Goal: Transaction & Acquisition: Purchase product/service

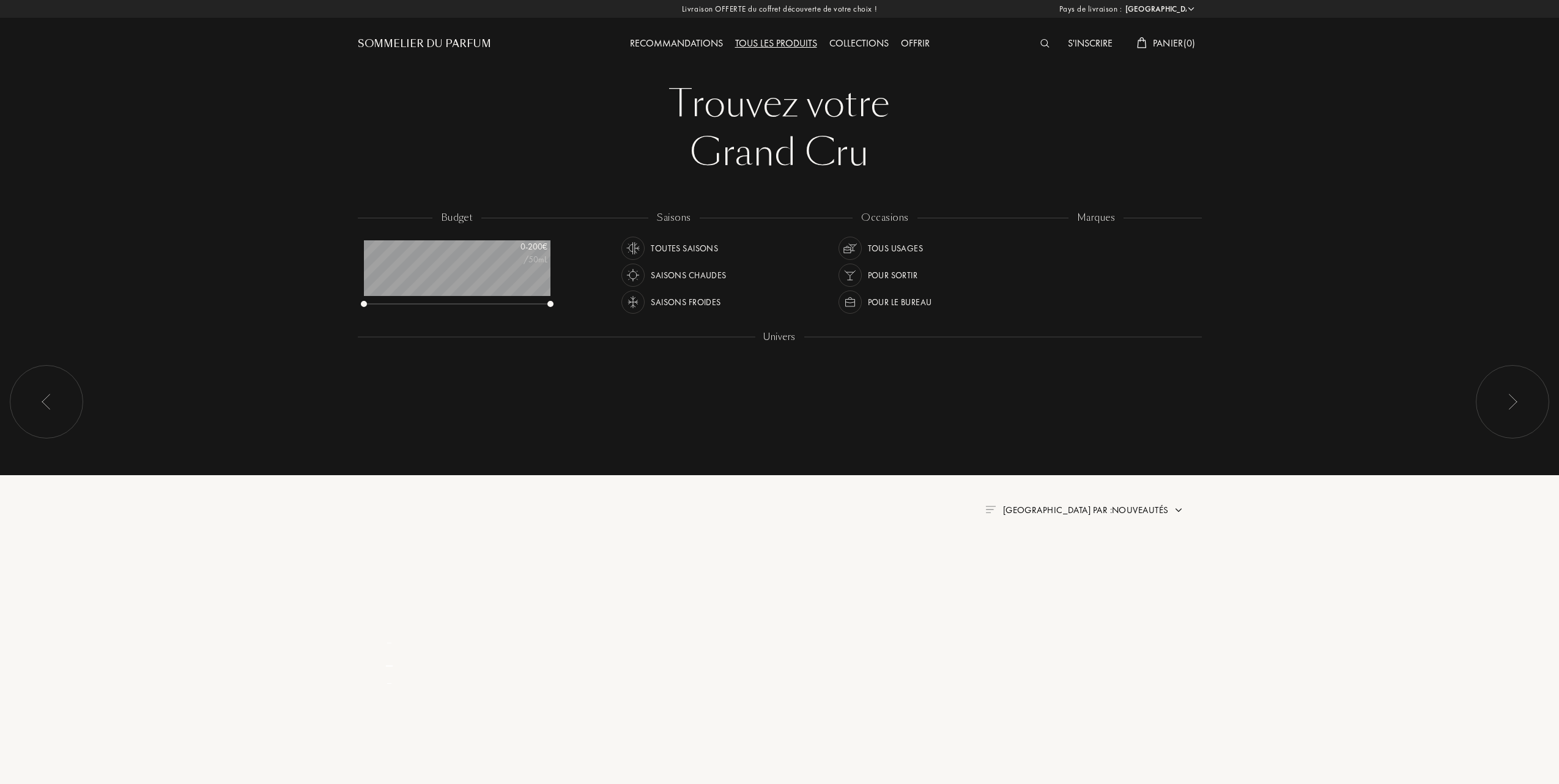
select select "FR"
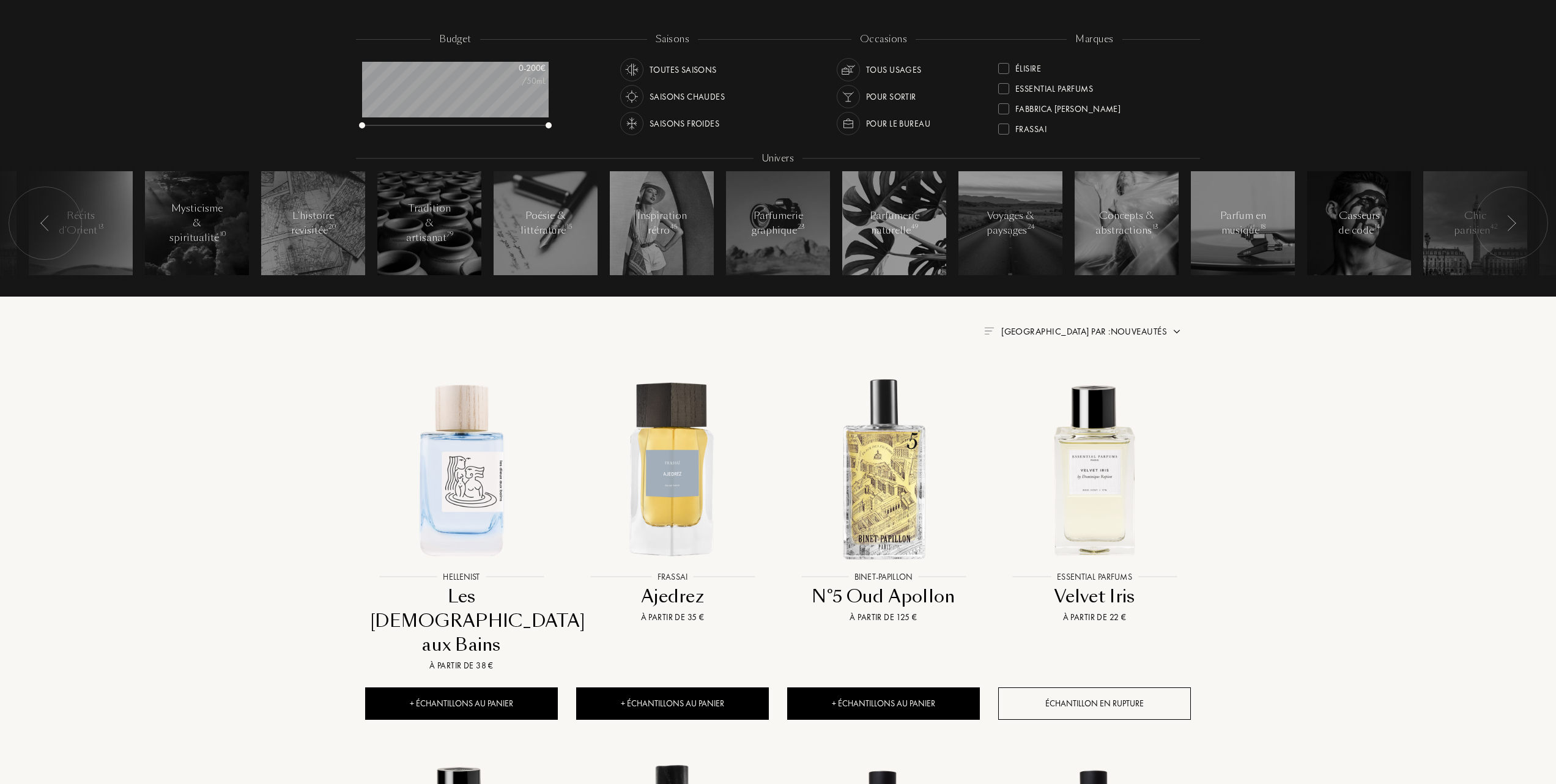
scroll to position [163, 0]
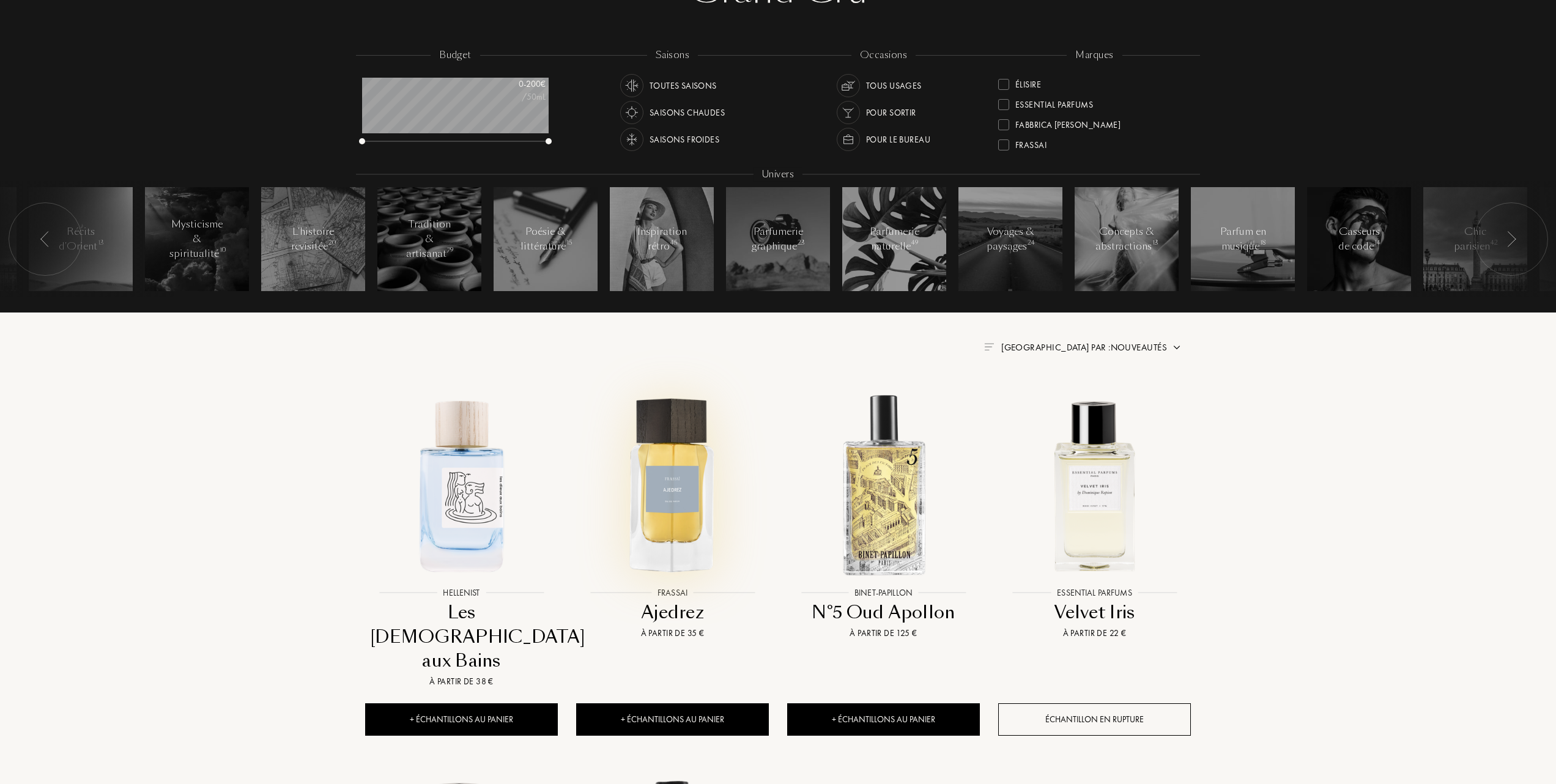
click at [674, 473] on img at bounding box center [673, 485] width 191 height 191
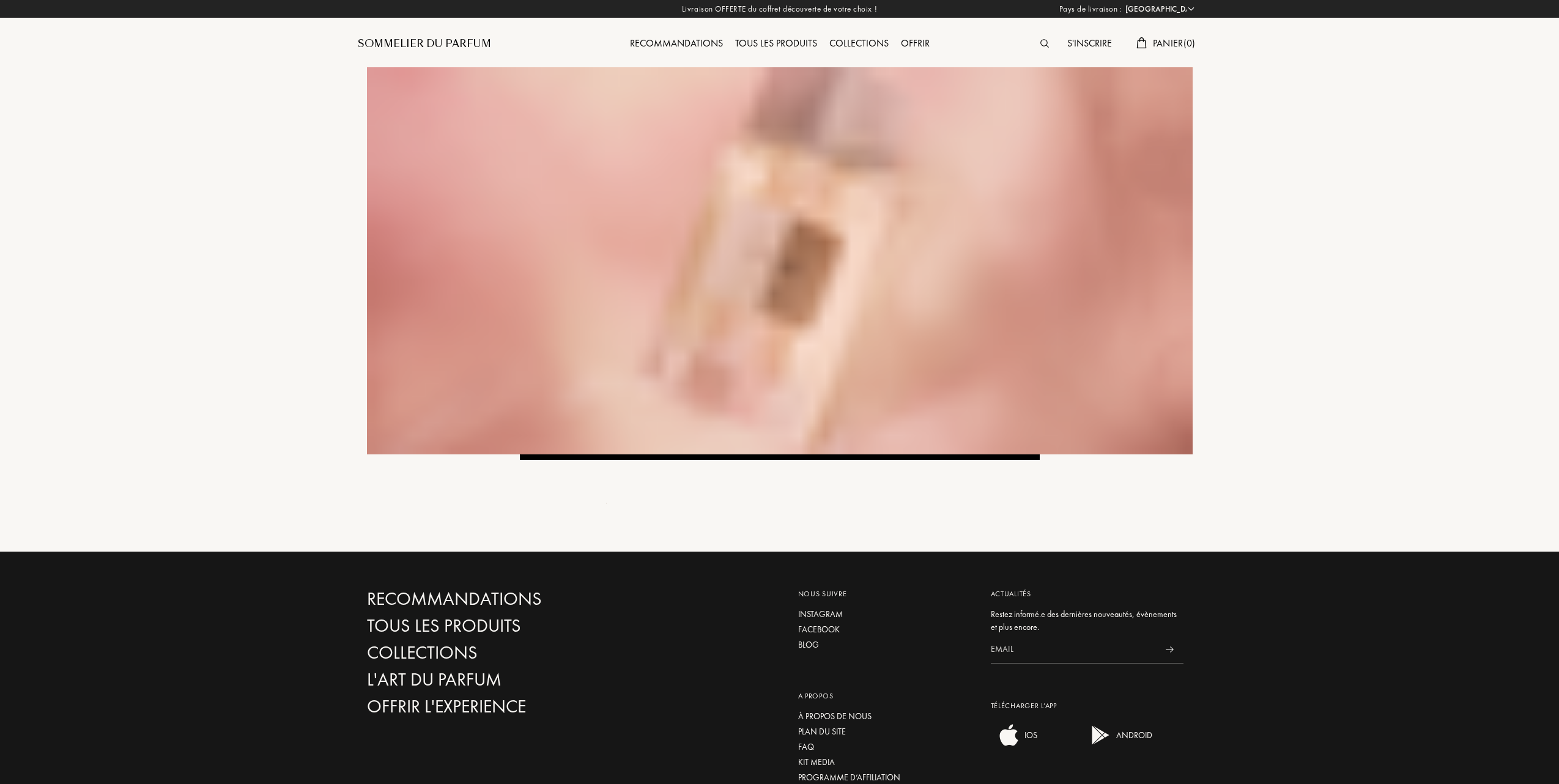
select select "FR"
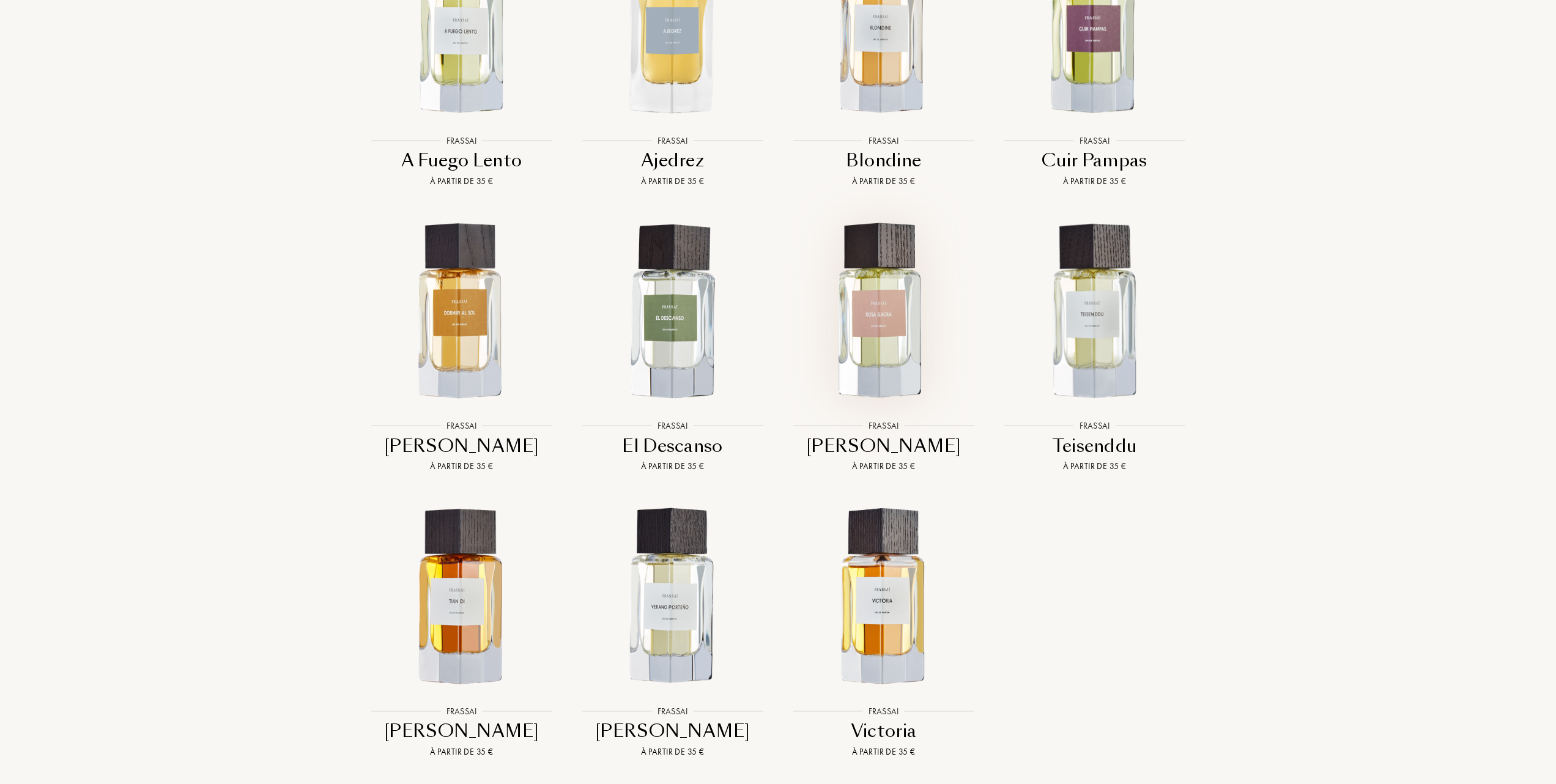
scroll to position [1304, 0]
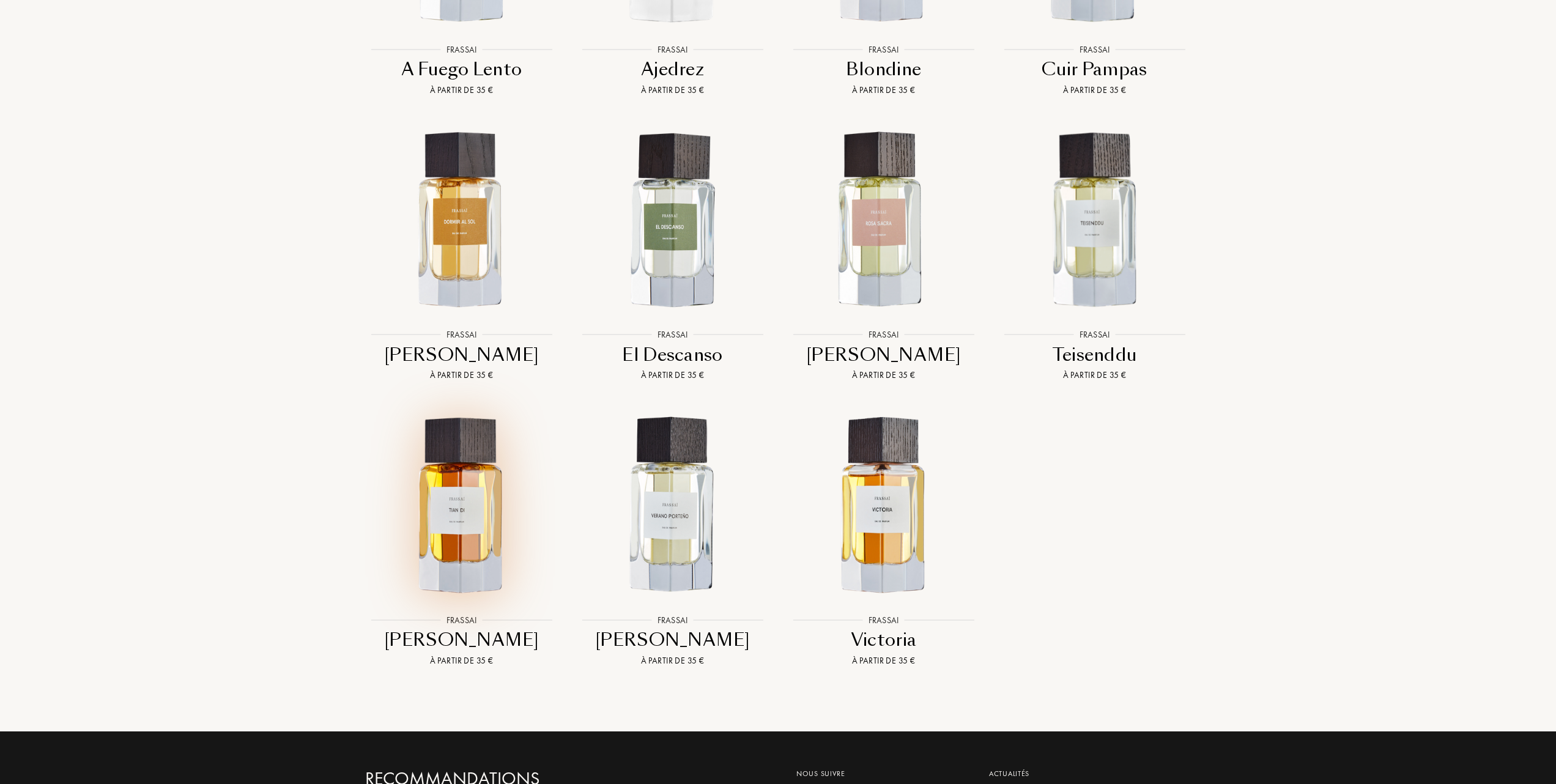
click at [446, 481] on img at bounding box center [462, 506] width 191 height 191
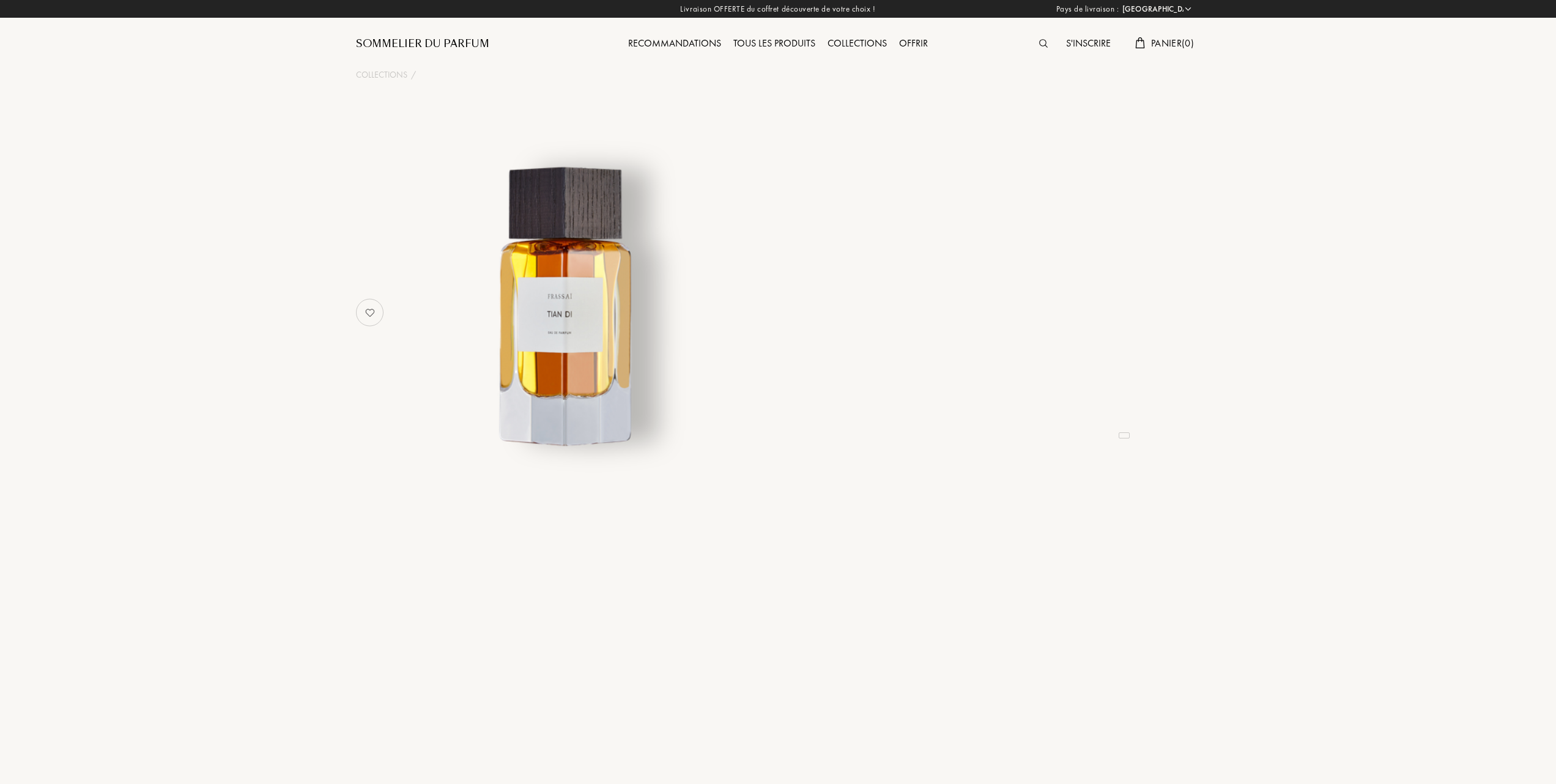
select select "FR"
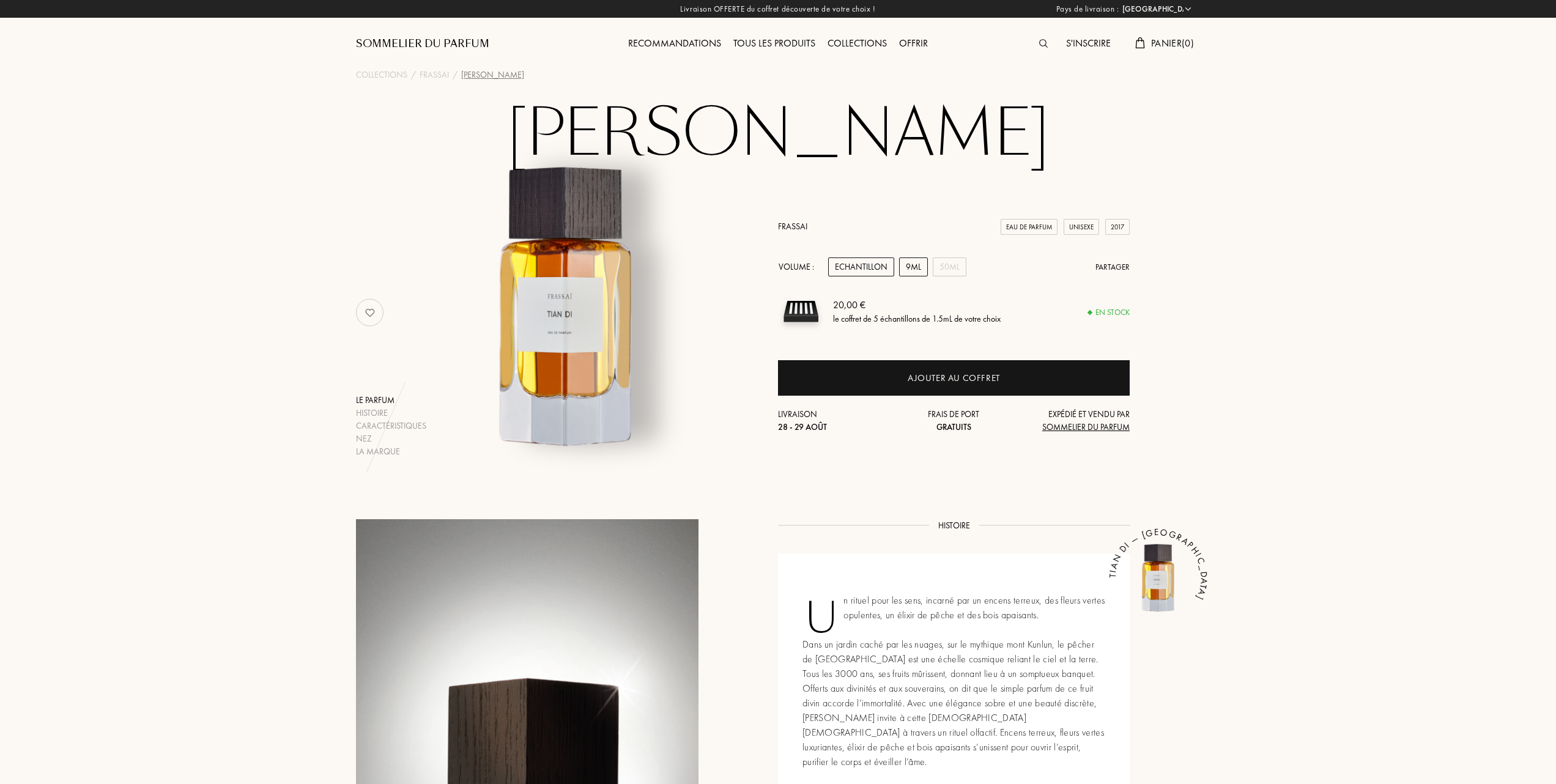
click at [918, 265] on div "9mL" at bounding box center [913, 267] width 29 height 19
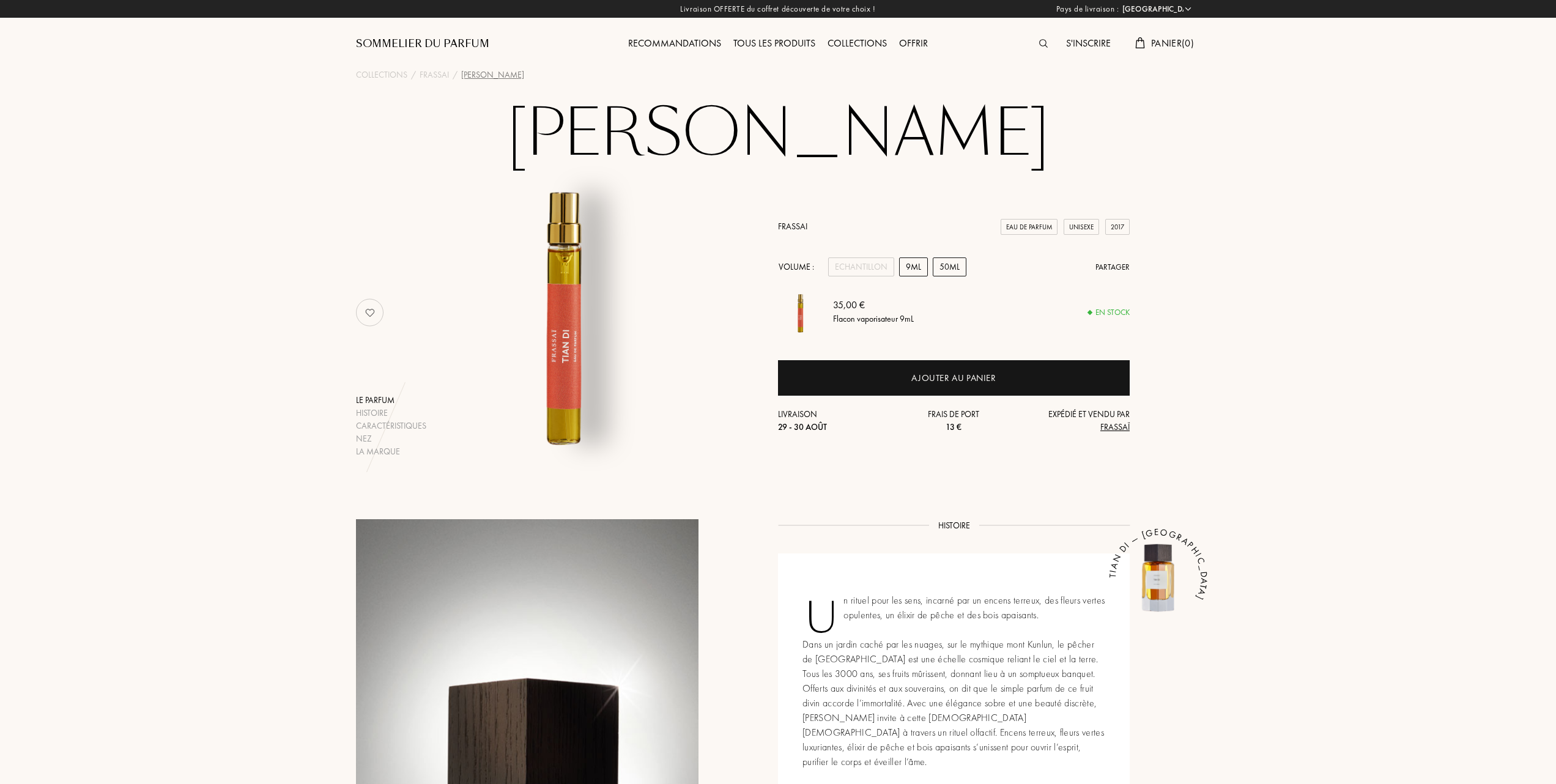
click at [947, 267] on div "50mL" at bounding box center [950, 267] width 34 height 19
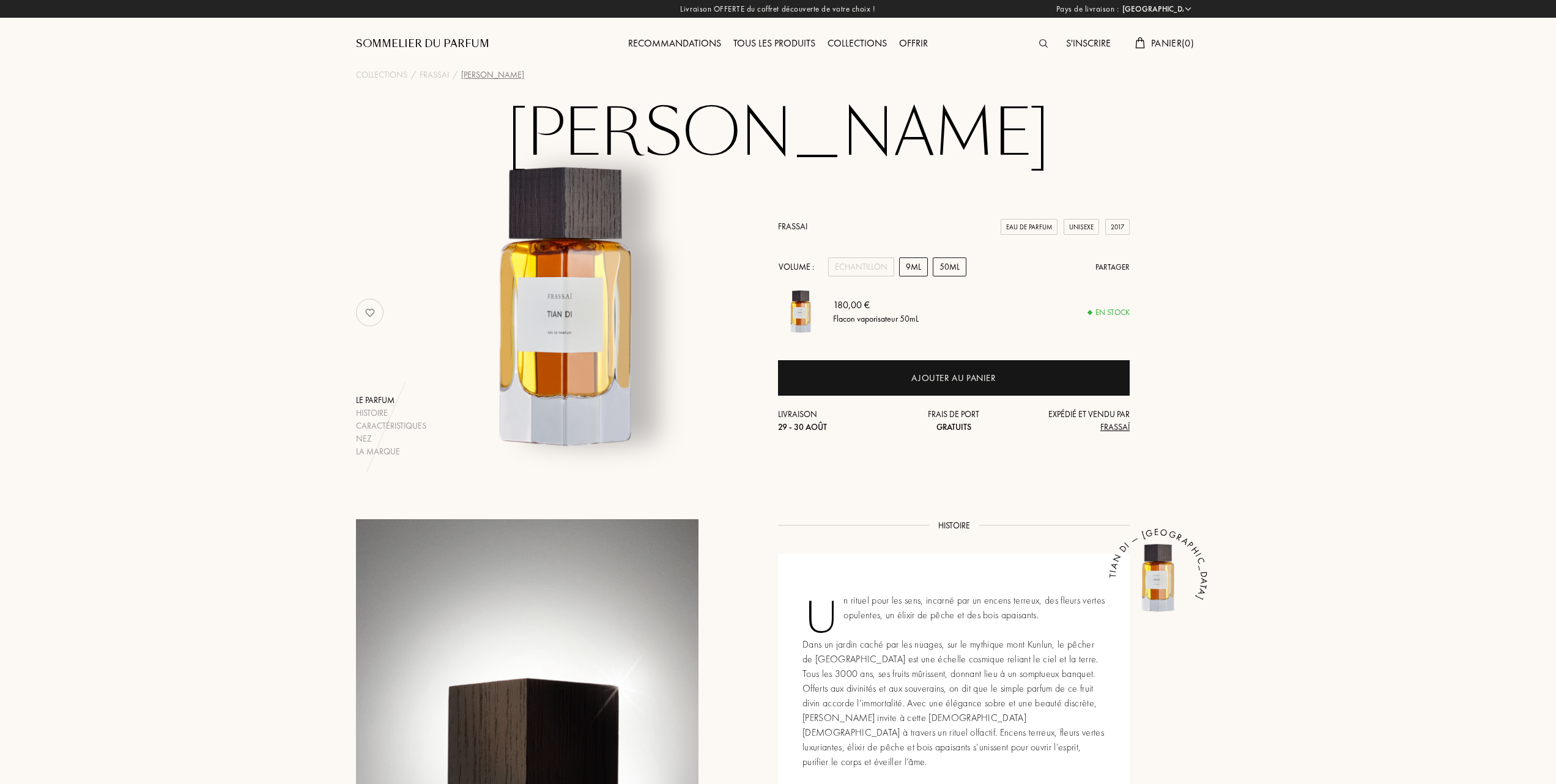
click at [915, 265] on div "9mL" at bounding box center [913, 267] width 29 height 19
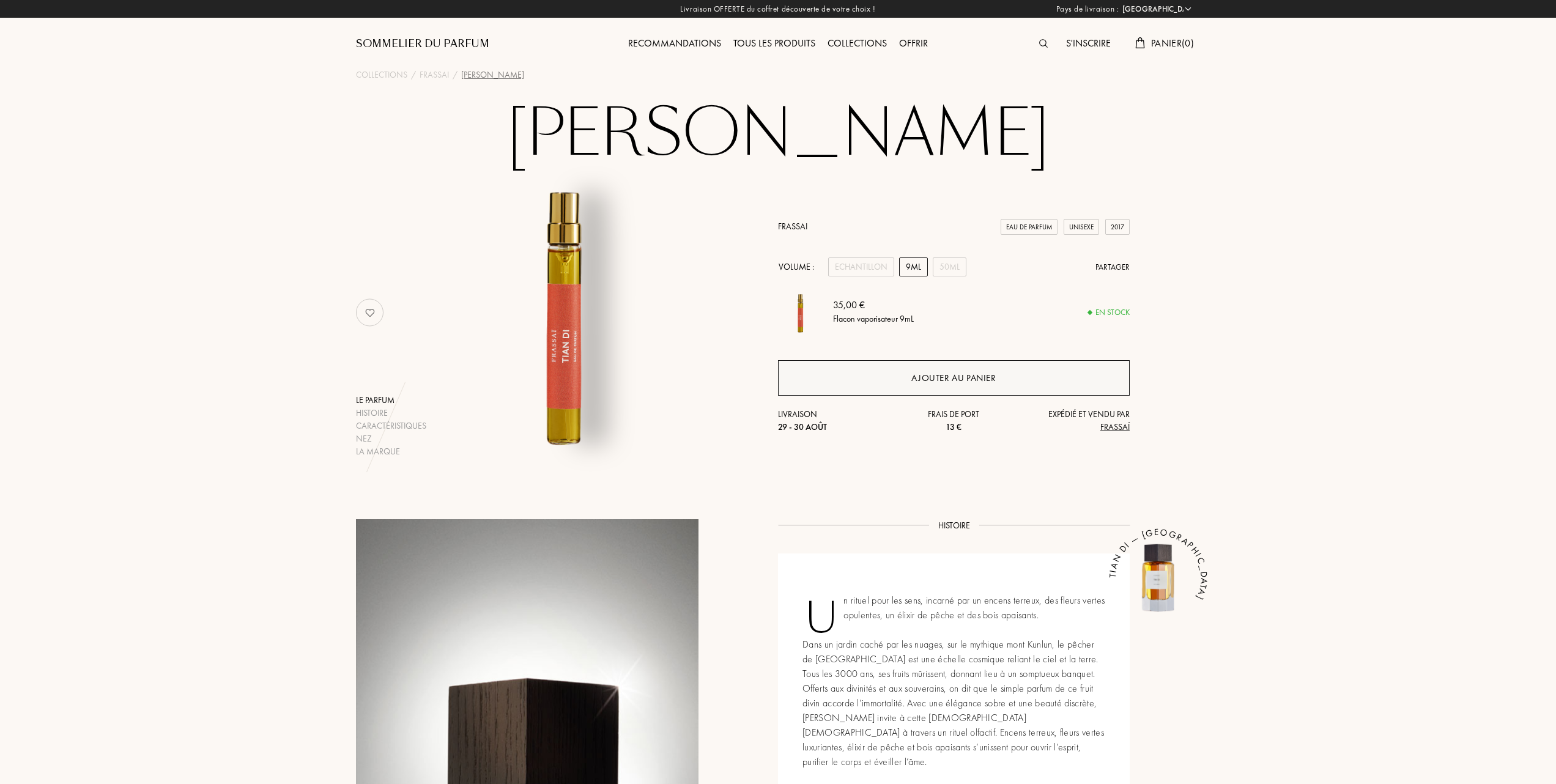
click at [949, 373] on div "Ajouter au panier" at bounding box center [953, 378] width 84 height 14
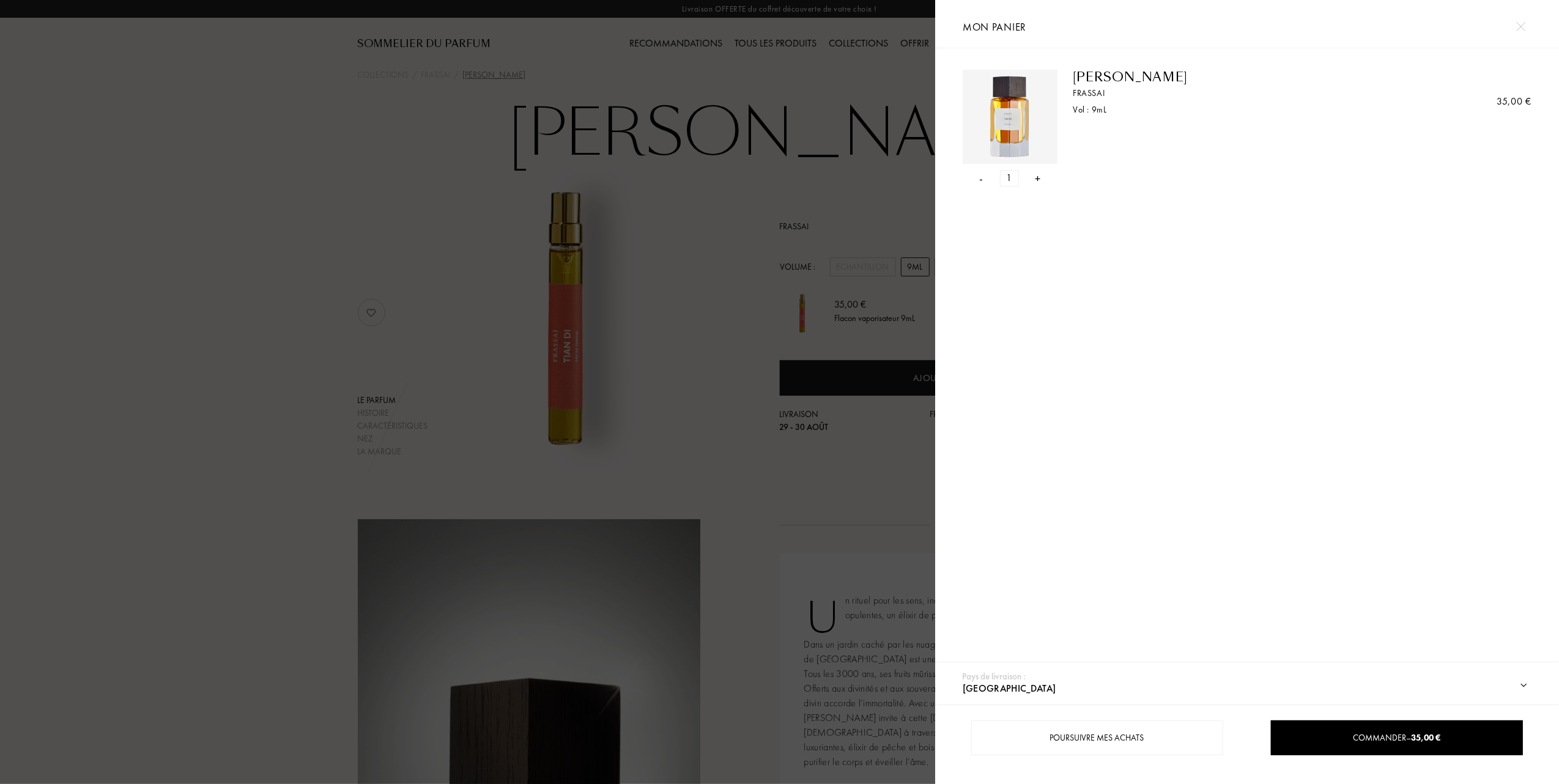
click at [644, 262] on div at bounding box center [468, 392] width 935 height 784
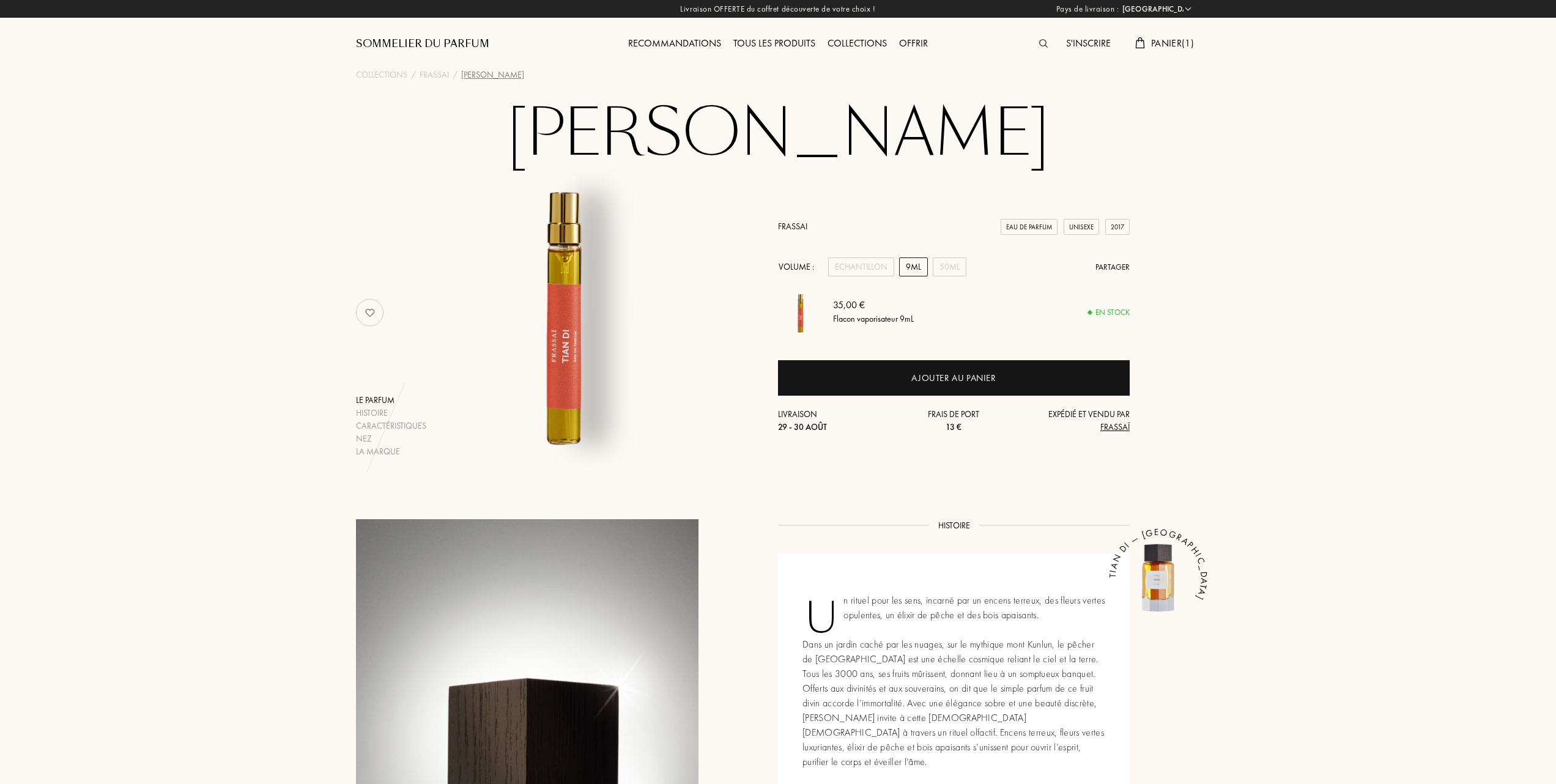
click at [773, 45] on div "Tous les produits" at bounding box center [774, 44] width 95 height 16
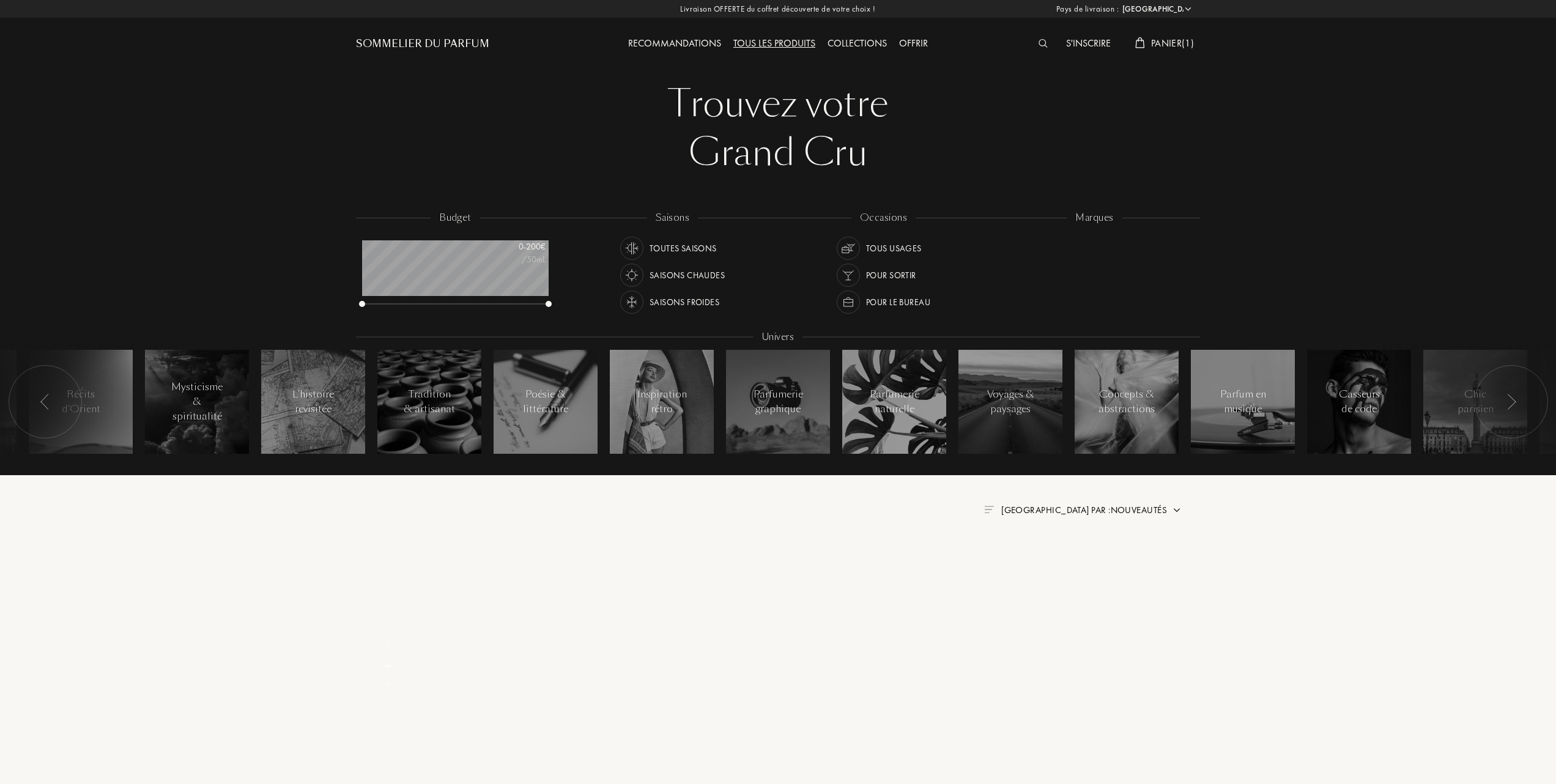
select select "FR"
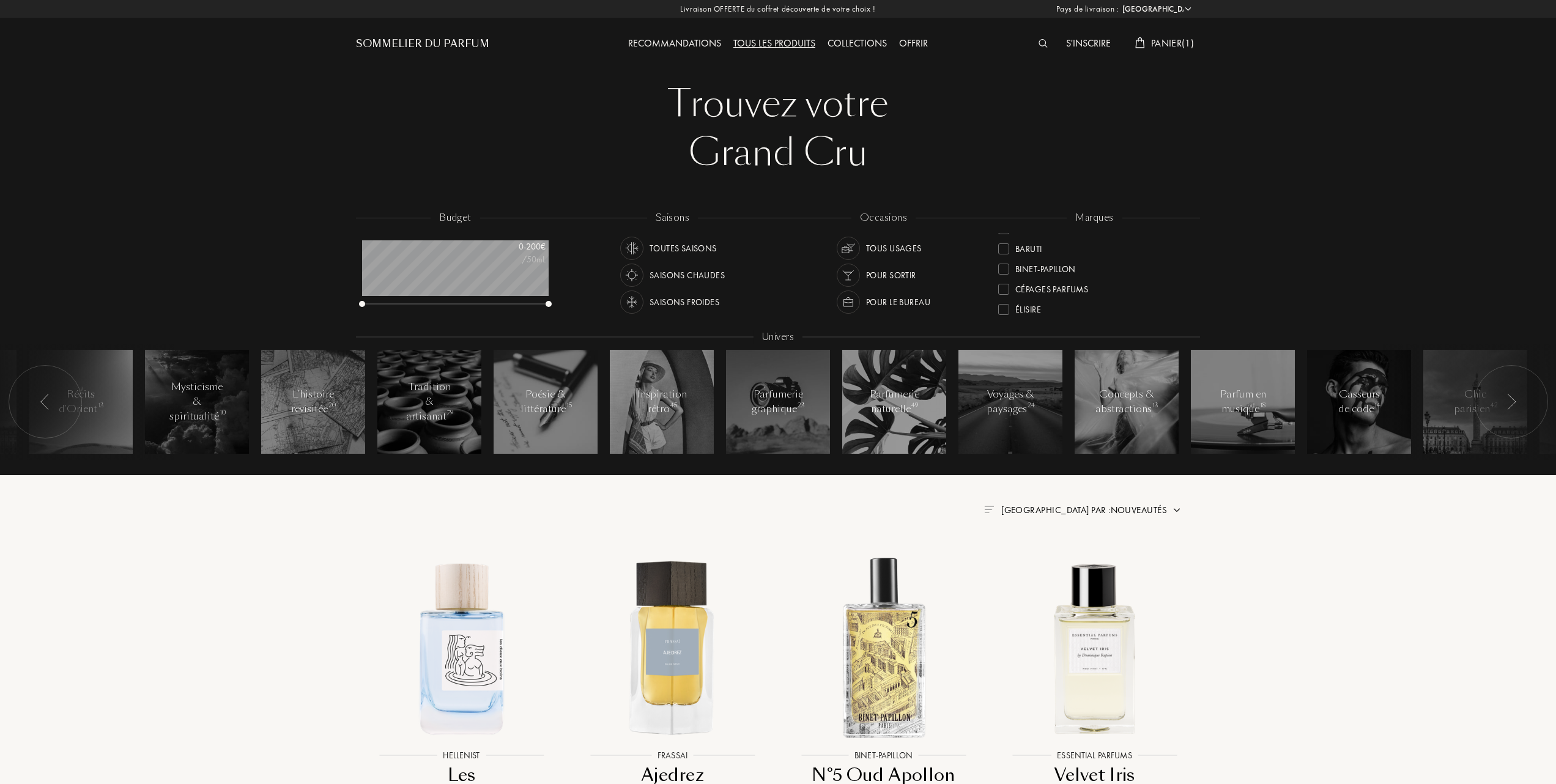
scroll to position [81, 0]
click at [1001, 299] on div at bounding box center [1003, 303] width 11 height 11
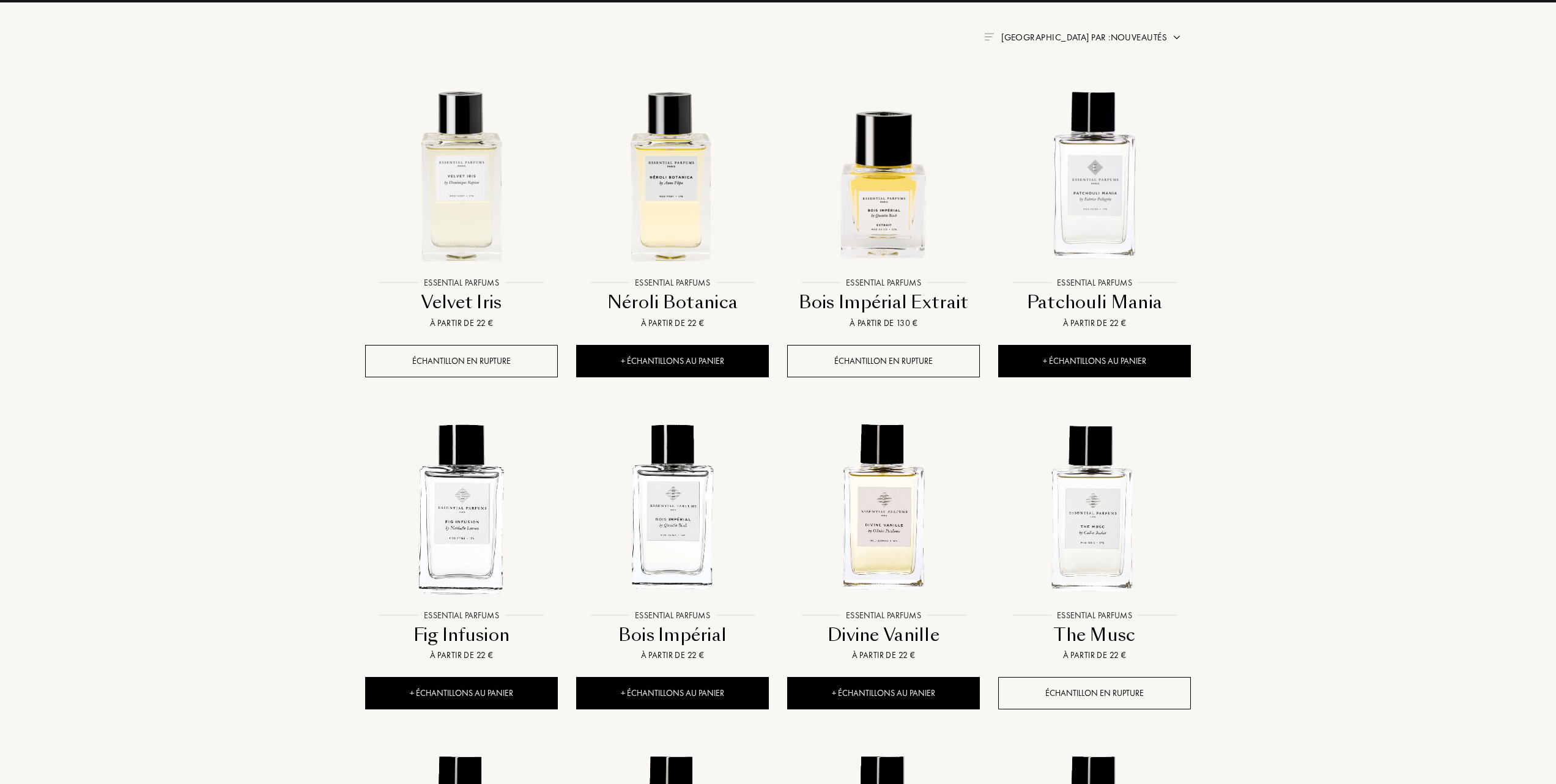
scroll to position [489, 0]
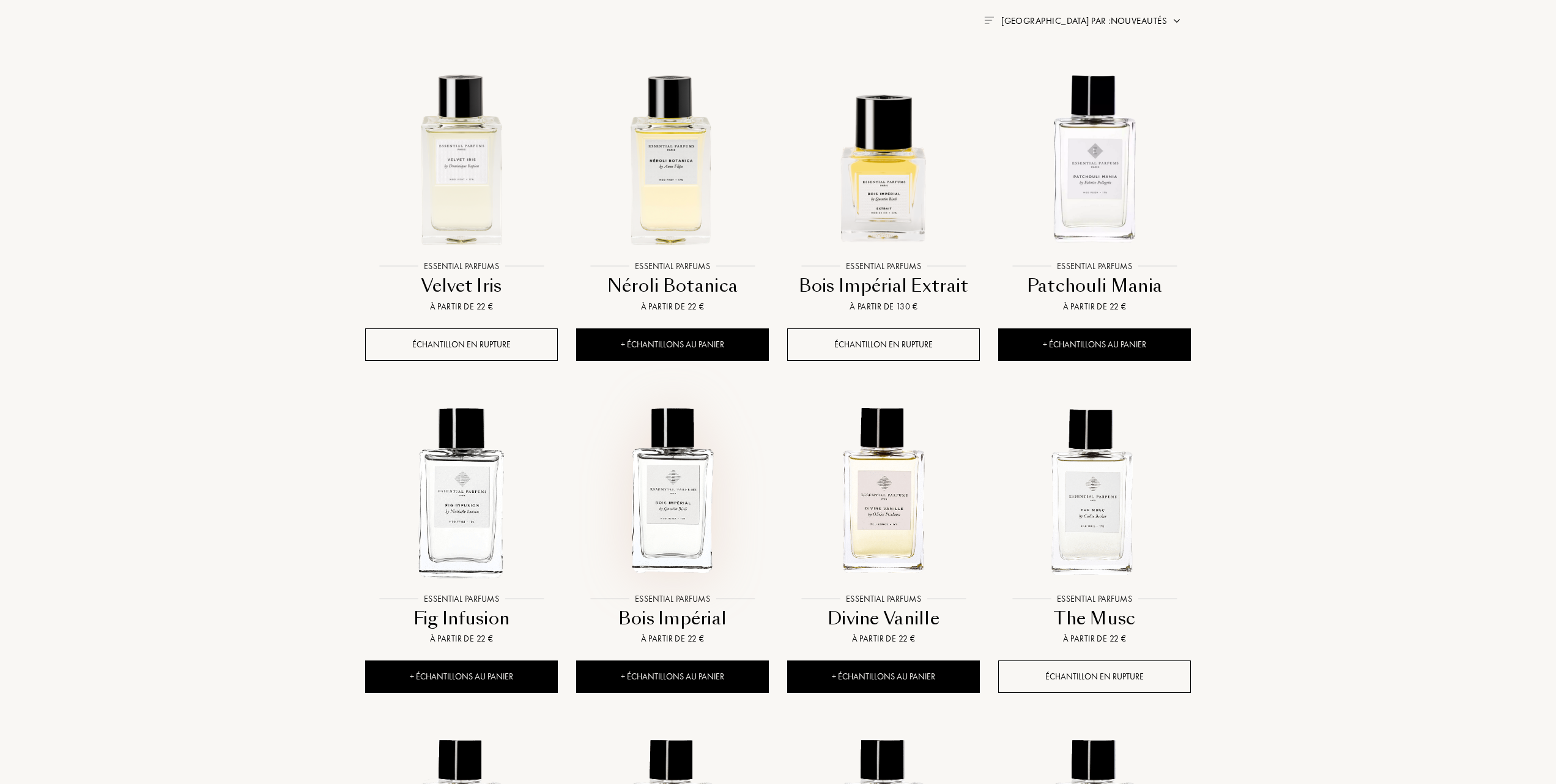
click at [671, 522] on img at bounding box center [673, 491] width 191 height 191
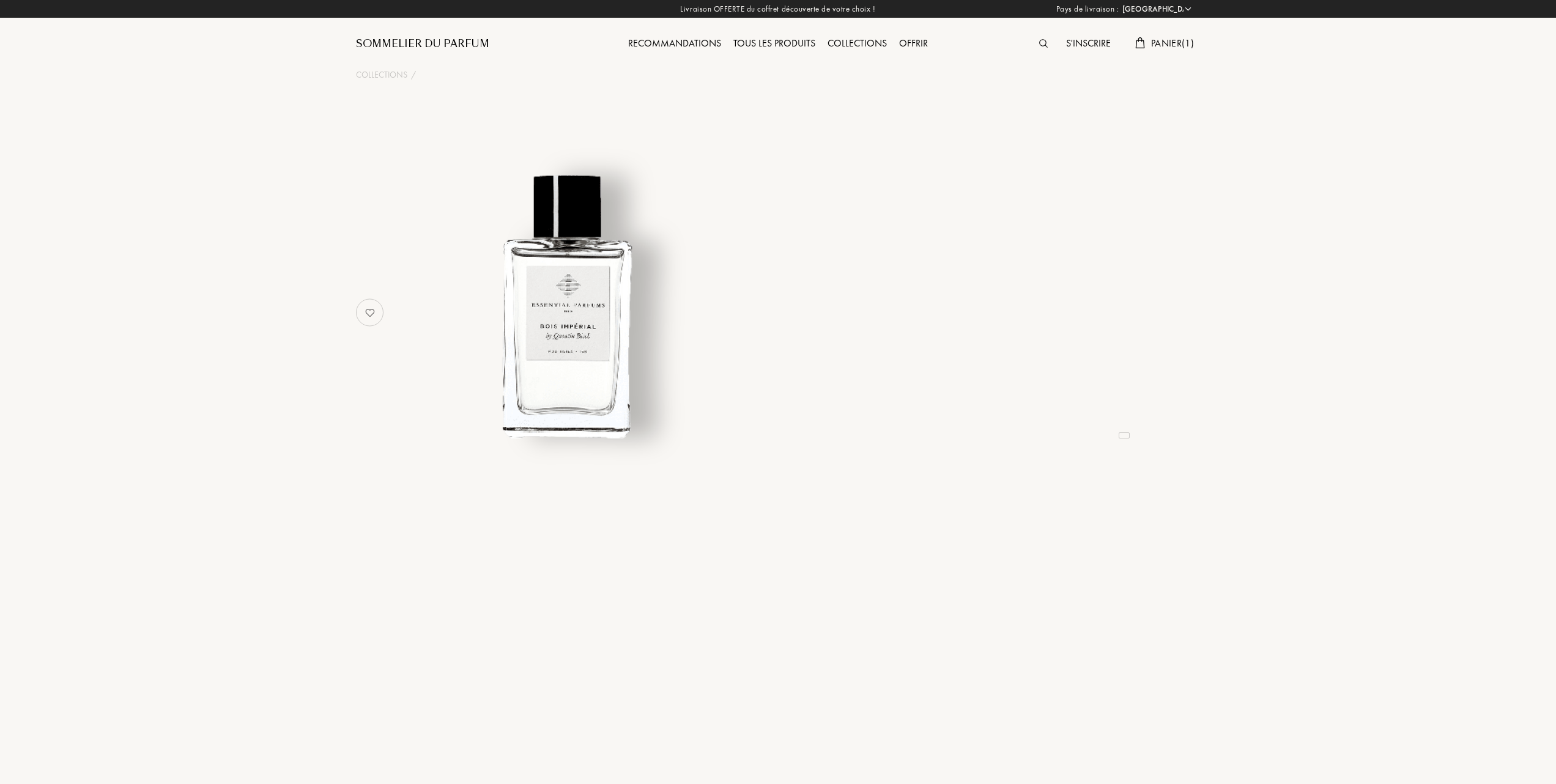
select select "FR"
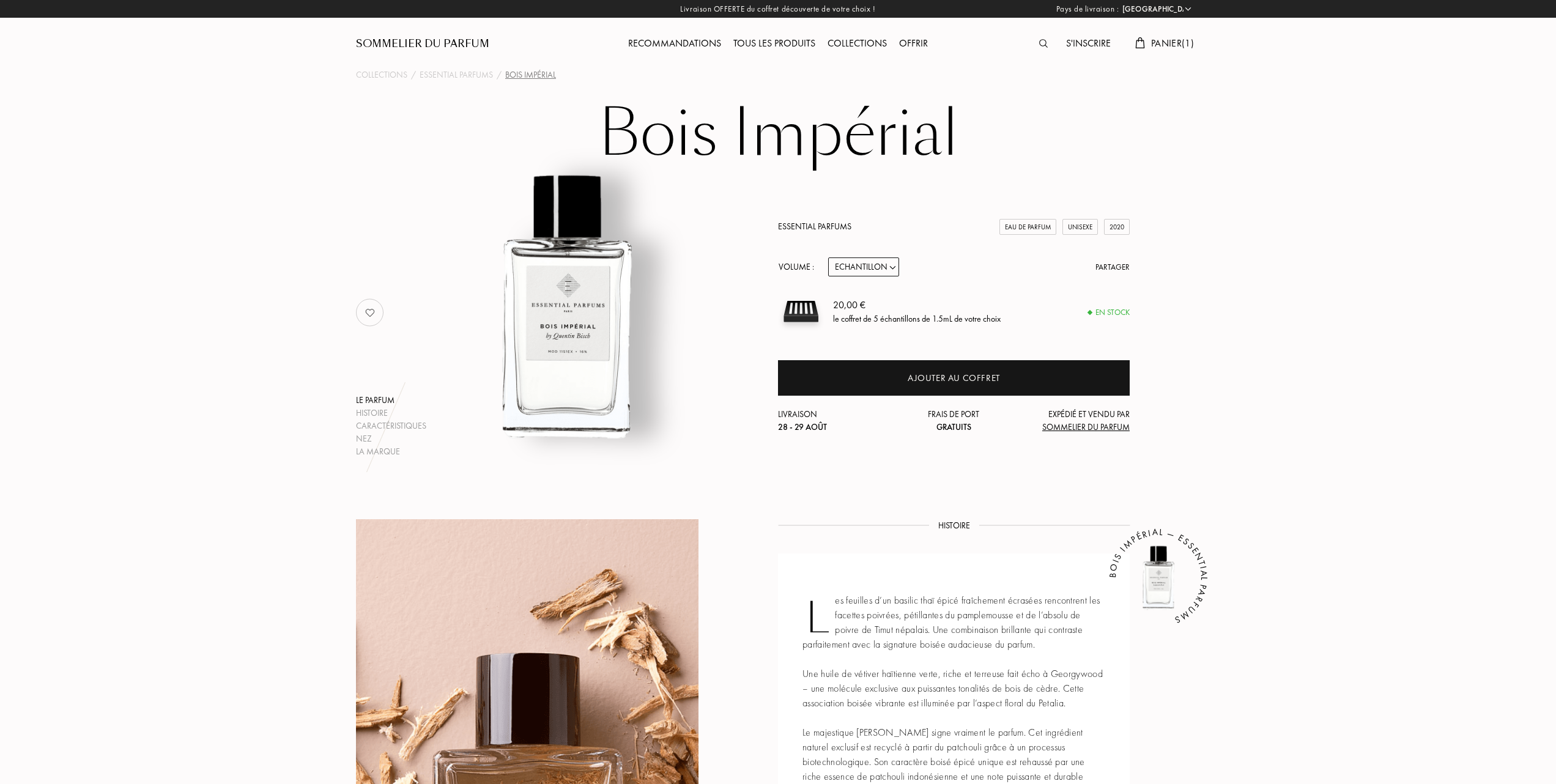
click at [894, 267] on select "Echantillon 10mL 100mL 150mL" at bounding box center [863, 267] width 71 height 19
select select "1"
click at [828, 257] on select "Echantillon 10mL 100mL 150mL" at bounding box center [863, 267] width 71 height 19
select select "1"
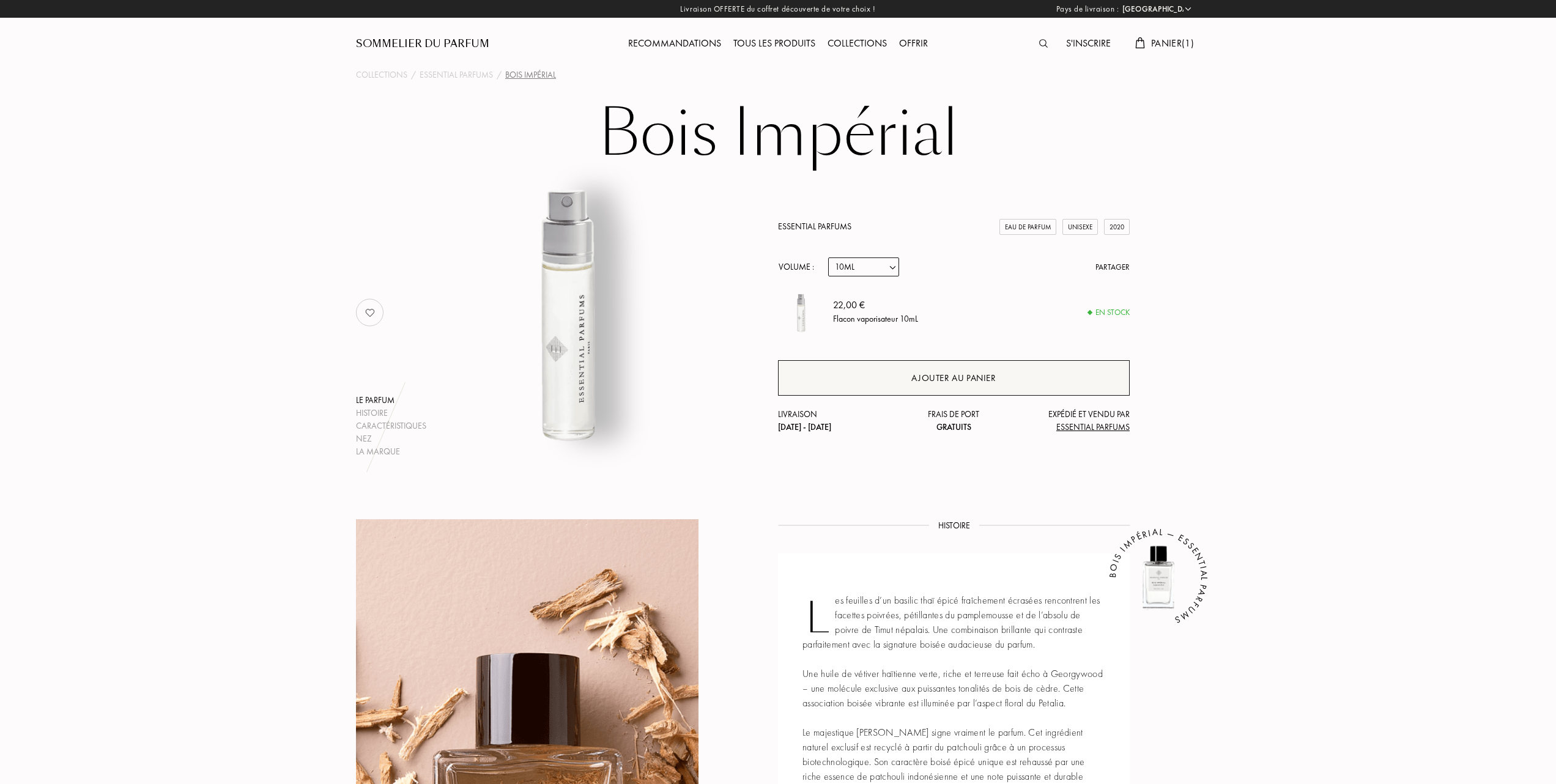
click at [948, 375] on div "Ajouter au panier" at bounding box center [953, 378] width 84 height 14
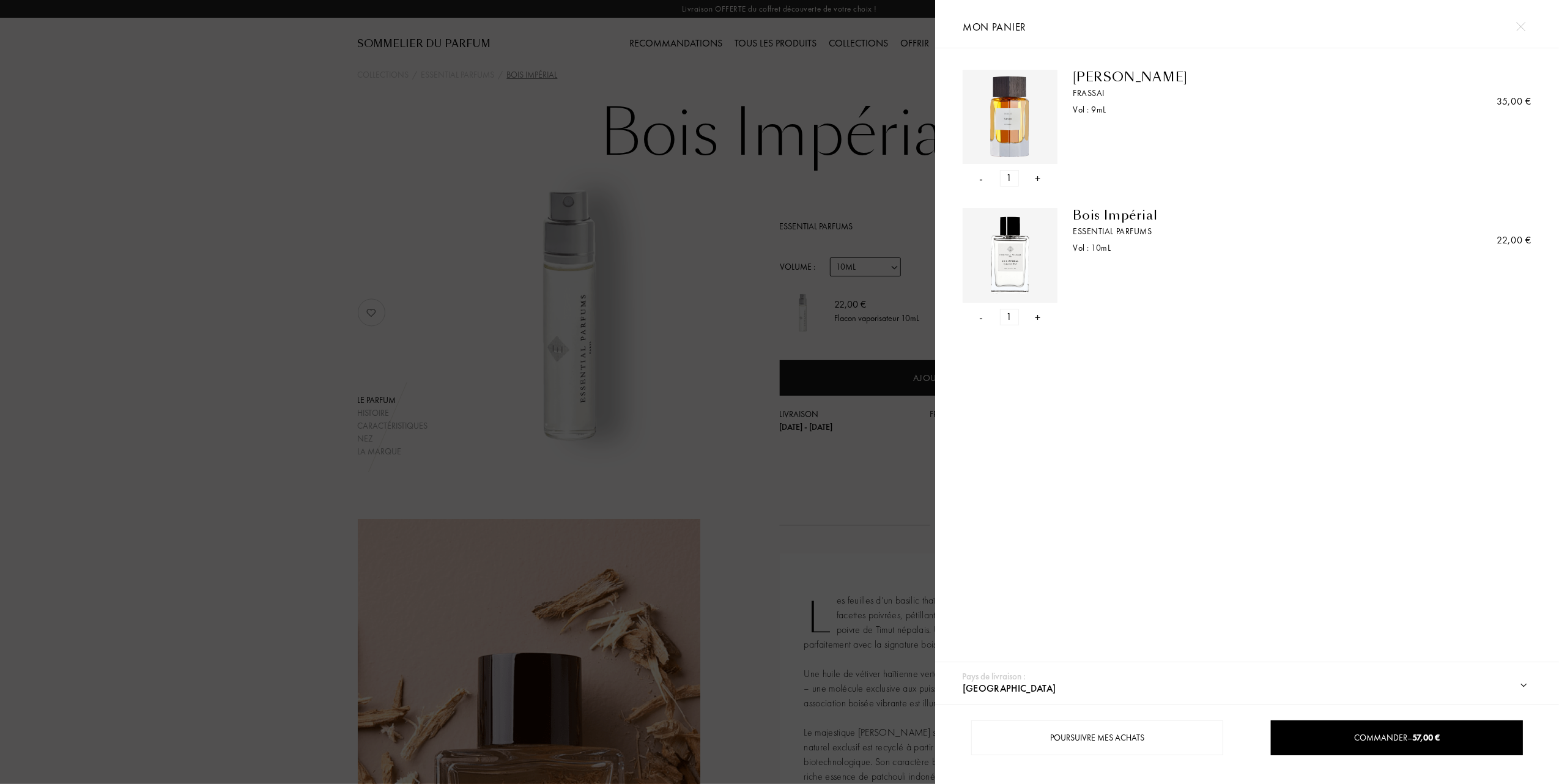
click at [97, 289] on div at bounding box center [468, 392] width 935 height 784
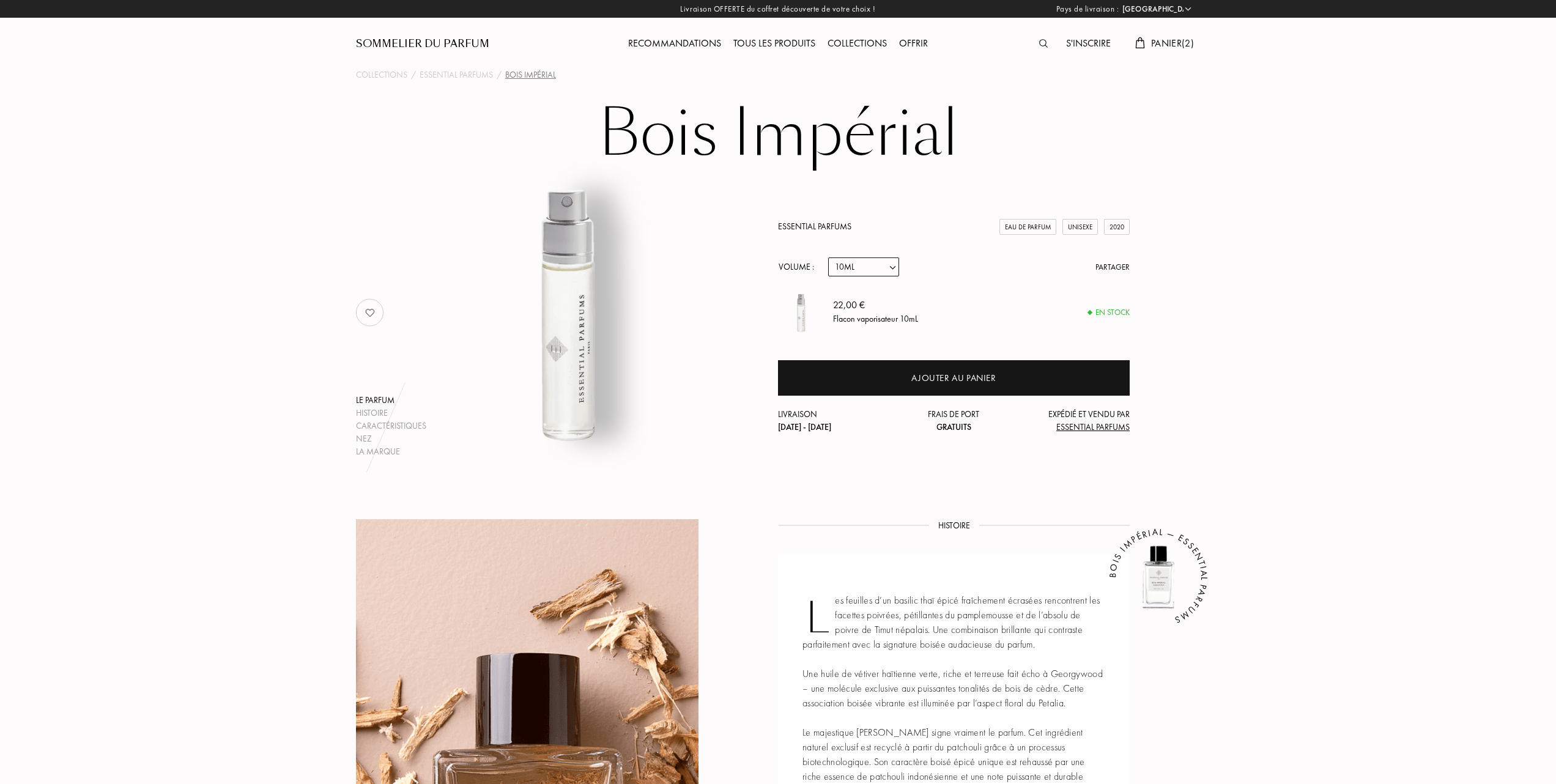
click at [808, 226] on link "Essential Parfums" at bounding box center [814, 226] width 73 height 11
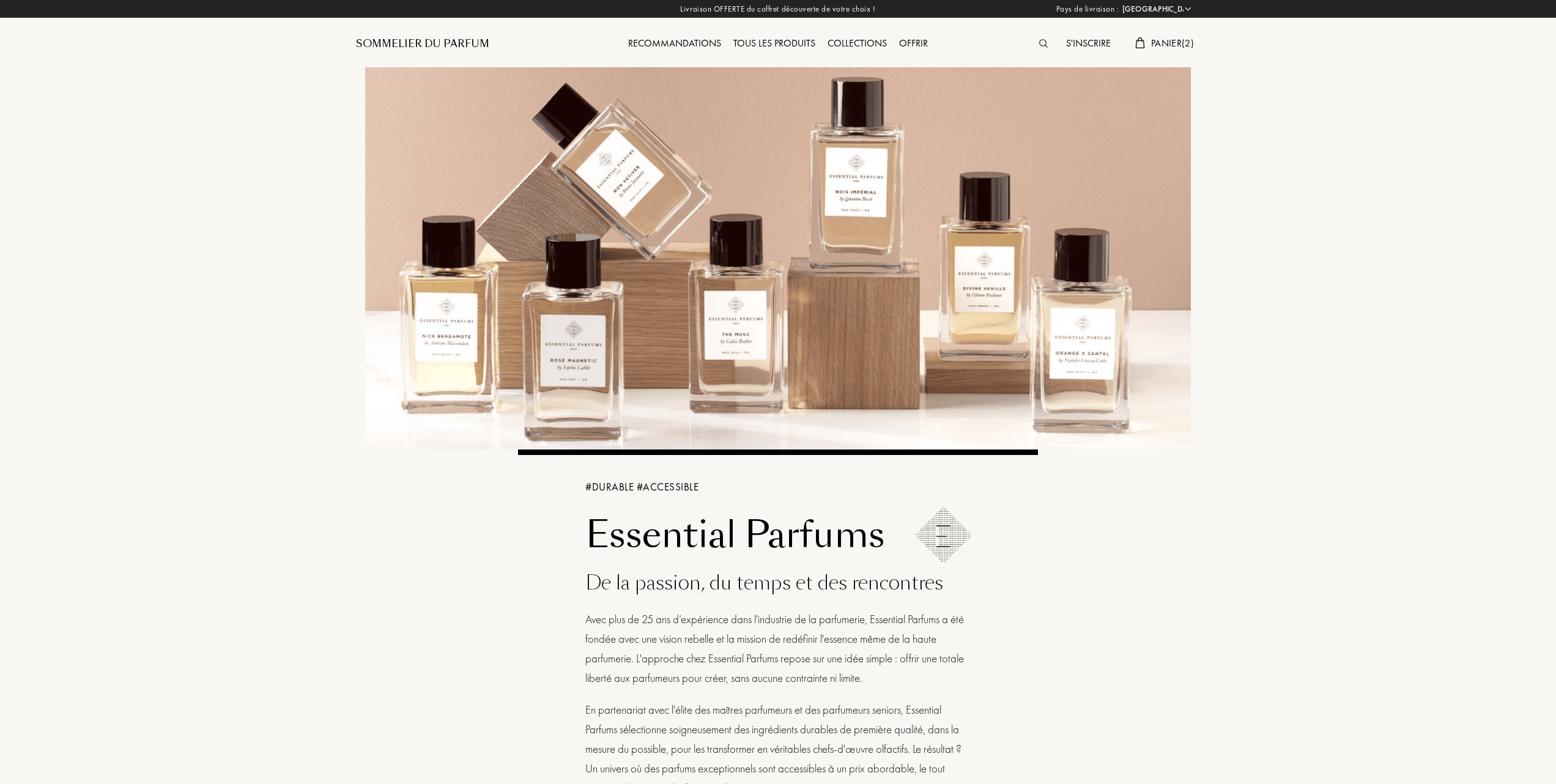
select select "FR"
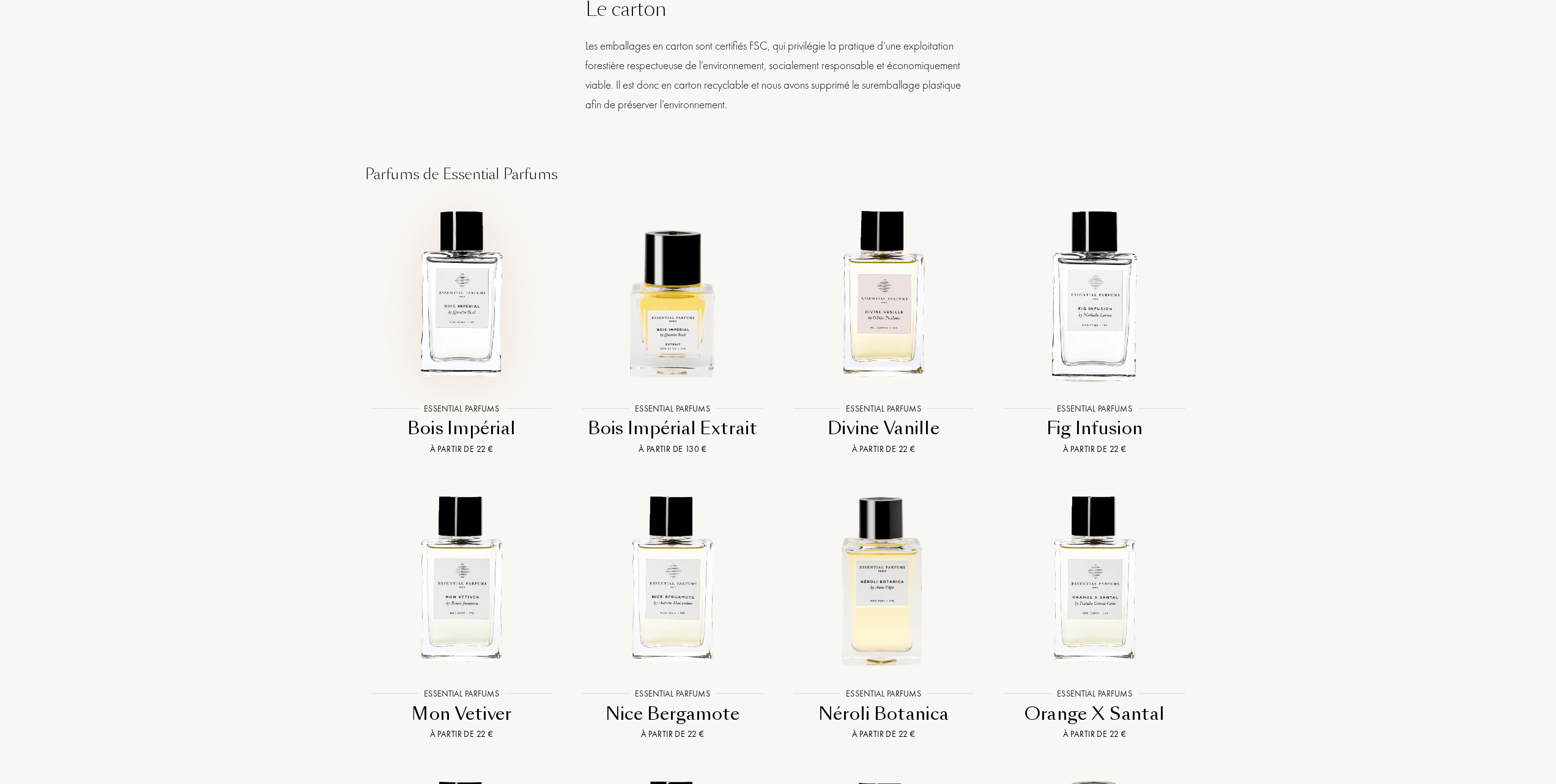
scroll to position [1468, 0]
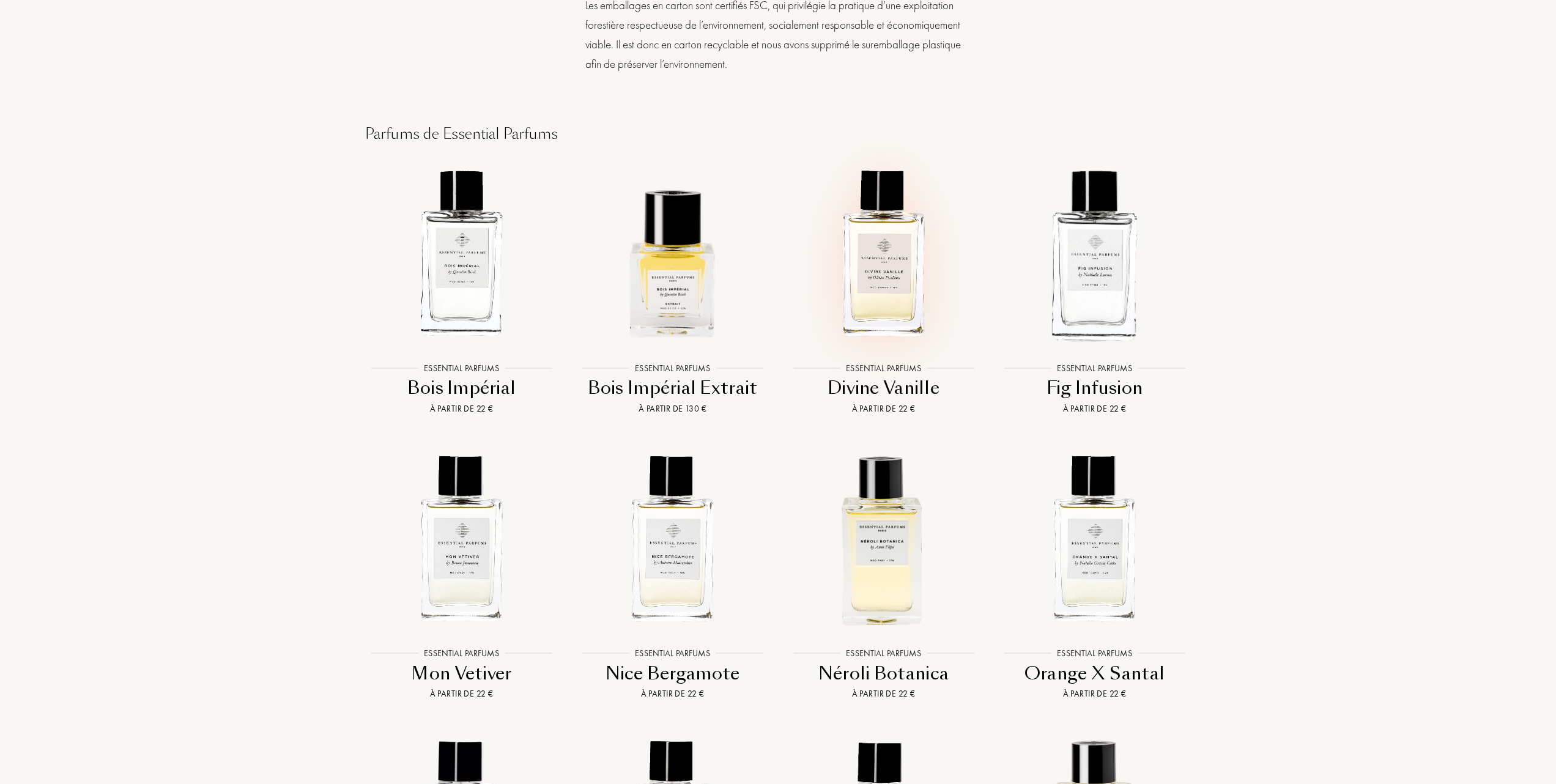
click at [888, 340] on img at bounding box center [884, 254] width 191 height 191
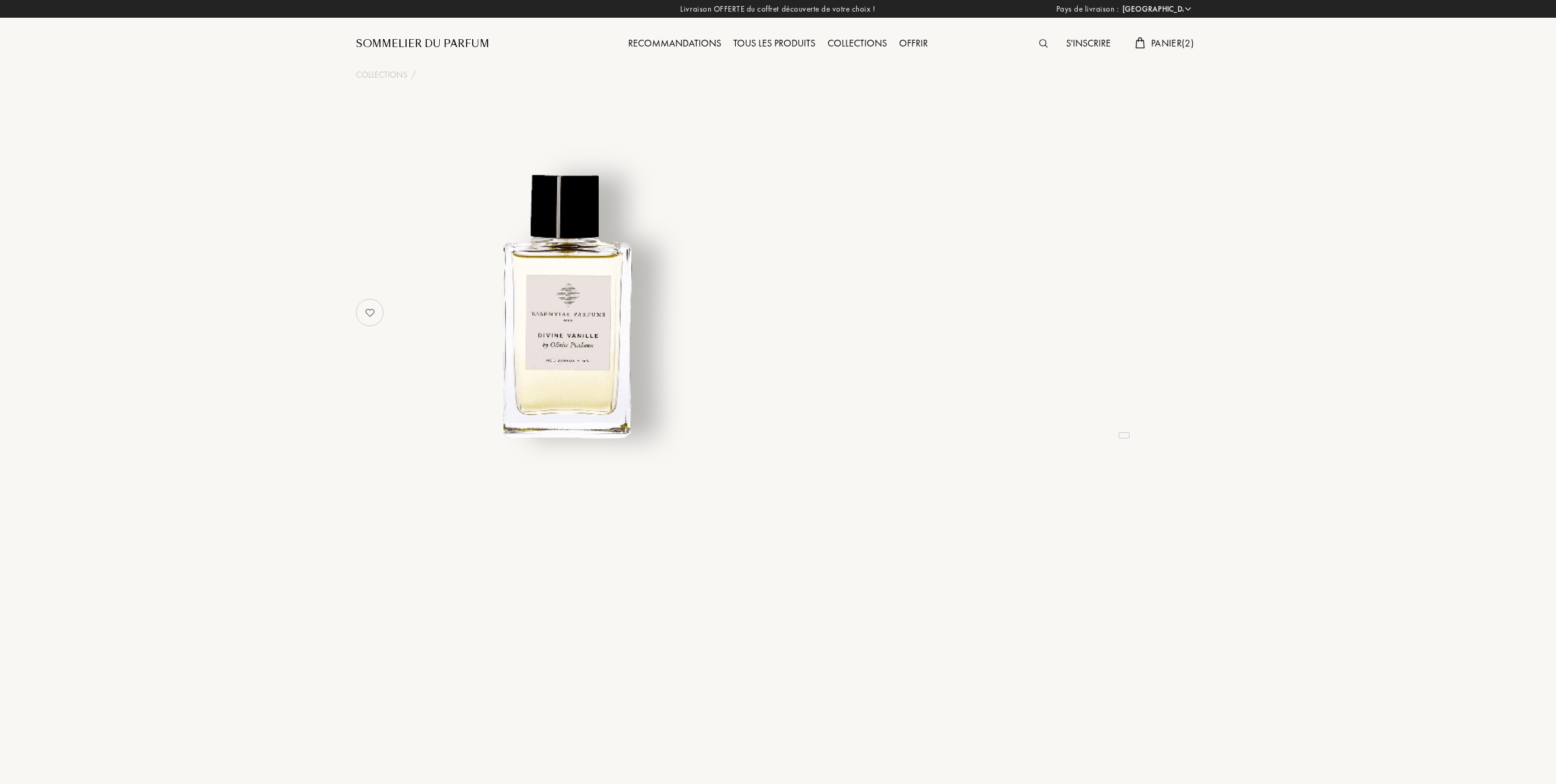
select select "FR"
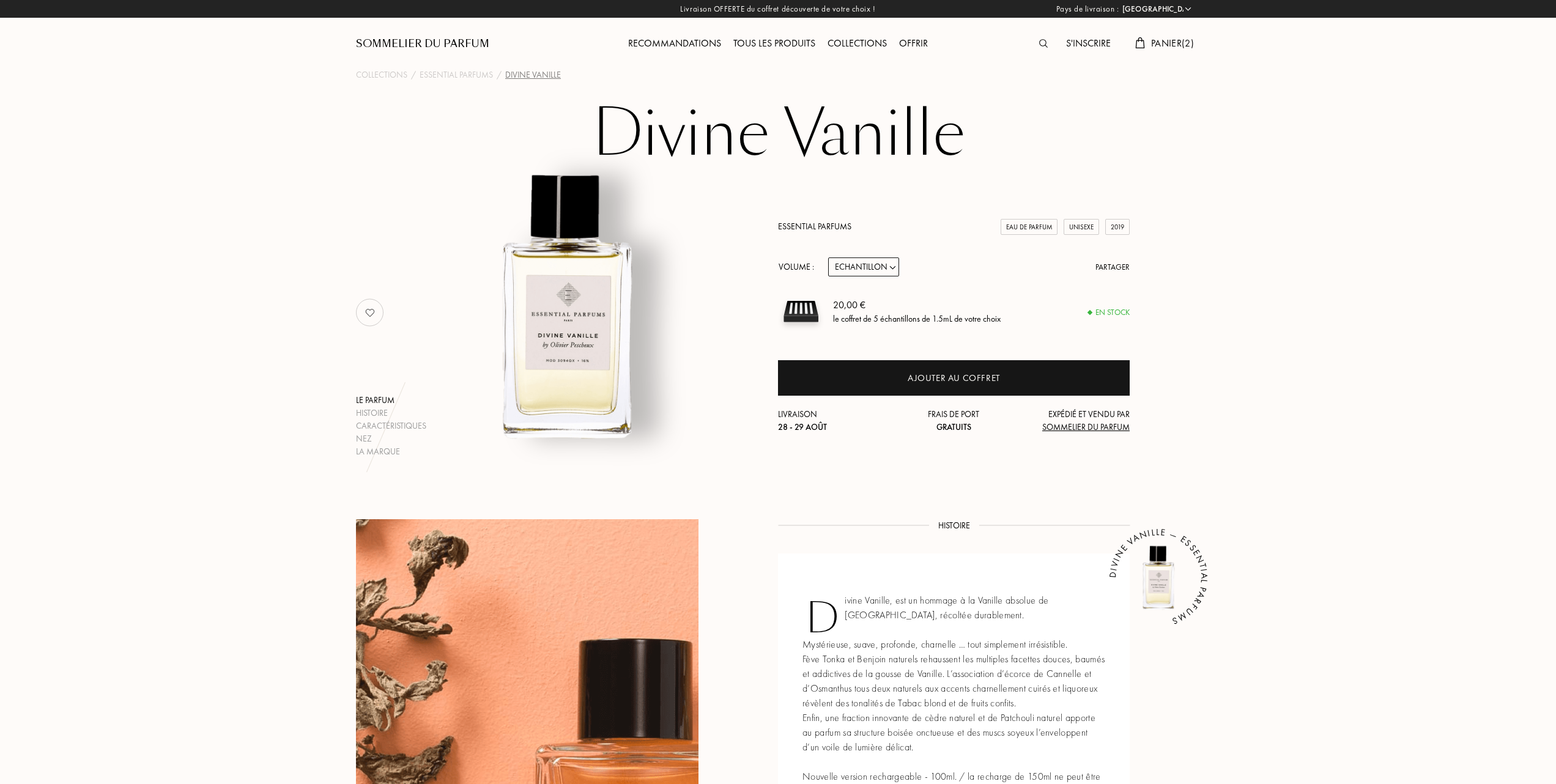
click at [893, 269] on select "Echantillon 10mL 100mL 150mL" at bounding box center [863, 267] width 71 height 19
select select "1"
click at [828, 257] on select "Echantillon 10mL 100mL 150mL" at bounding box center [863, 267] width 71 height 19
select select "1"
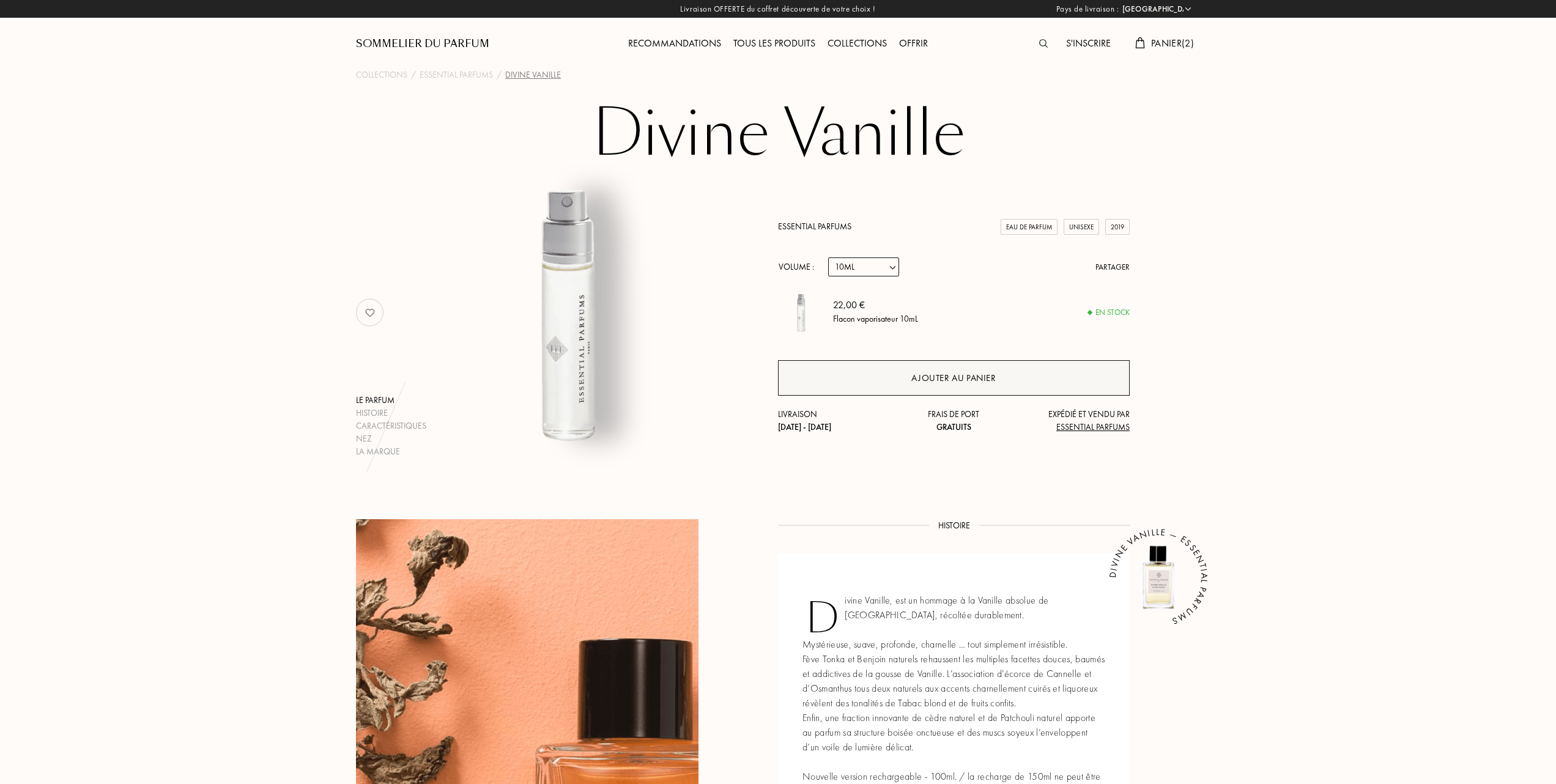
click at [943, 368] on div "Ajouter au panier" at bounding box center [954, 377] width 352 height 35
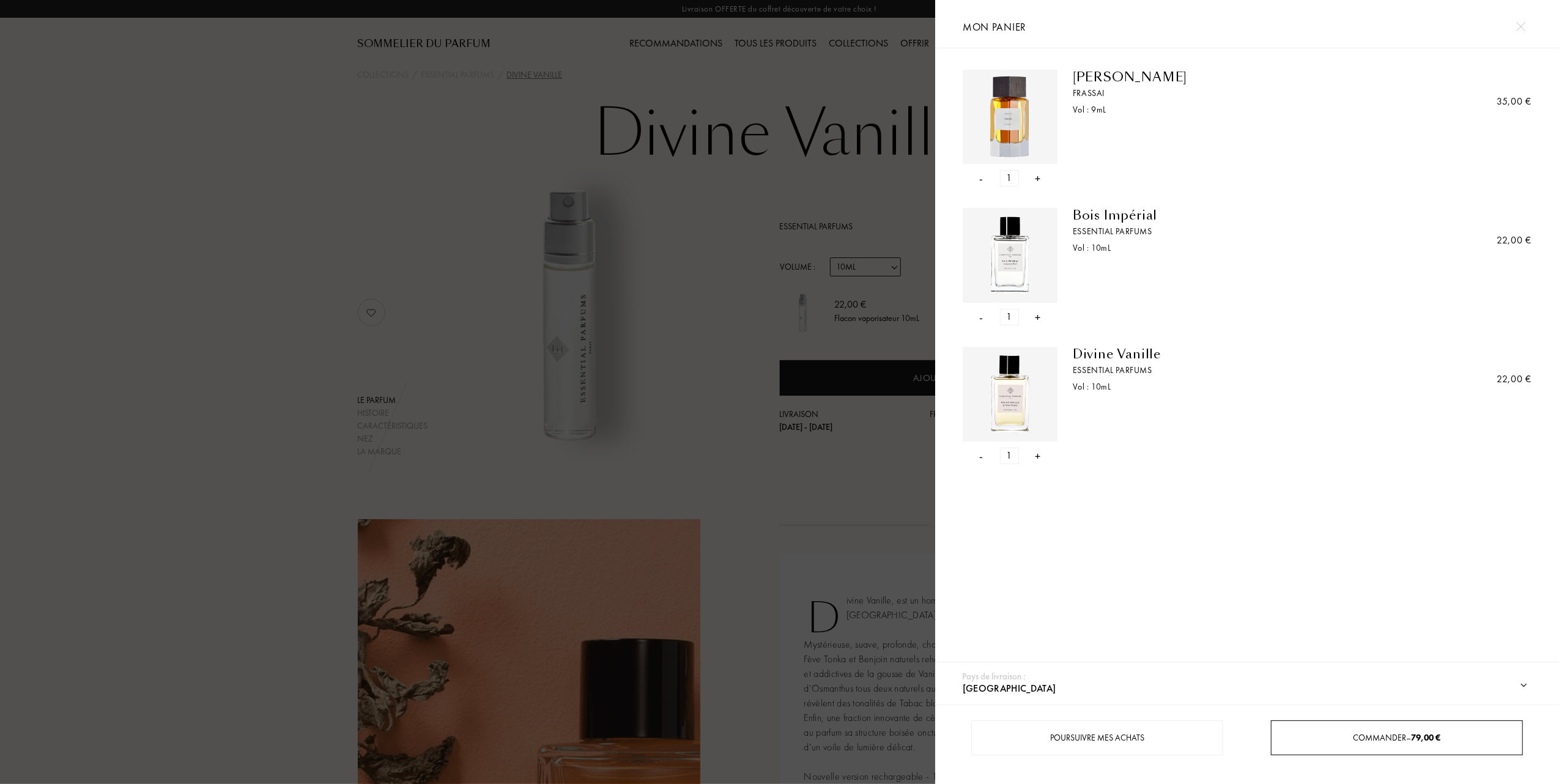
click at [1364, 744] on div "Commander – 79,00 €" at bounding box center [1396, 738] width 250 height 13
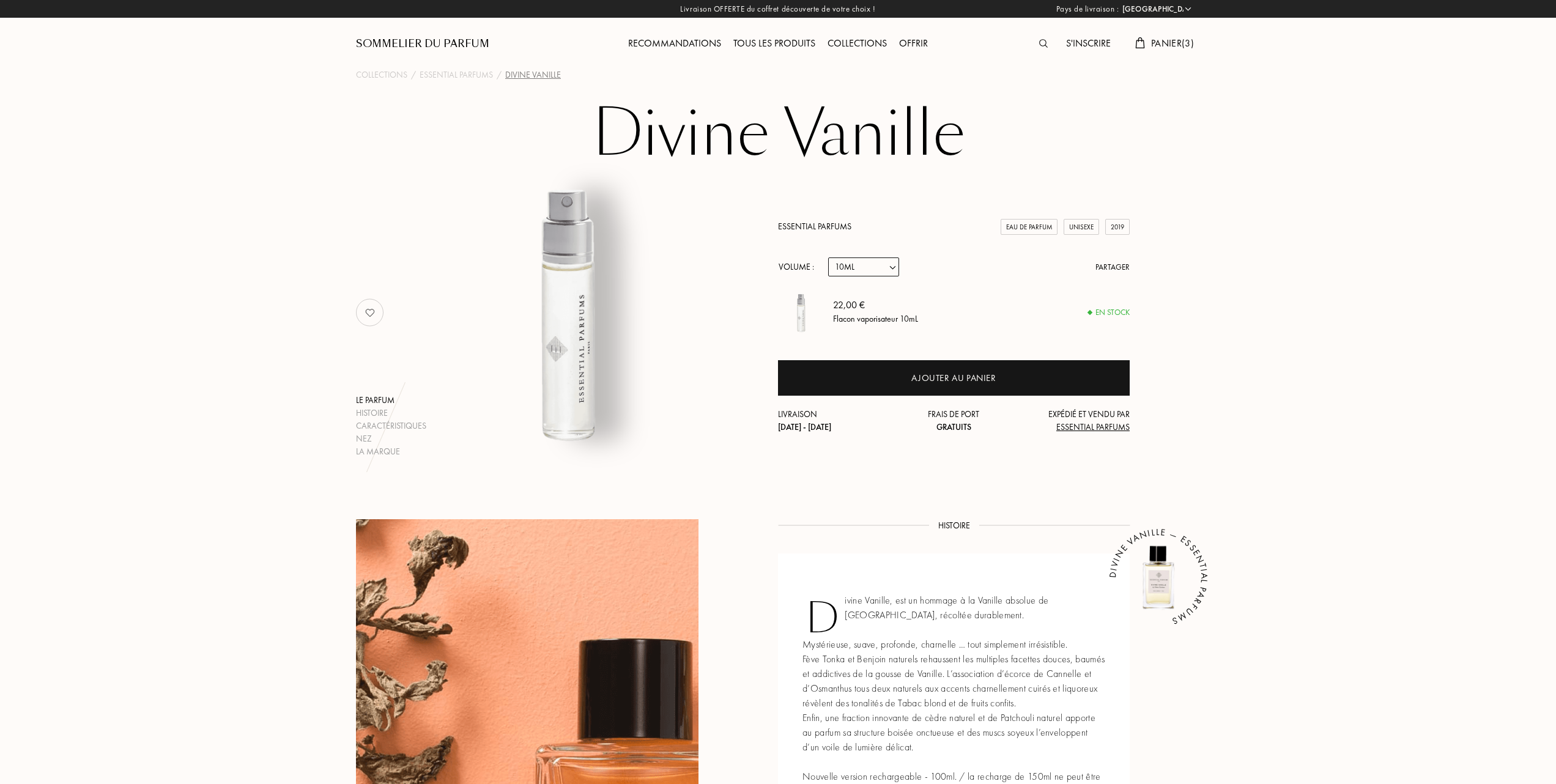
click at [1165, 45] on span "Panier ( 3 )" at bounding box center [1172, 43] width 43 height 13
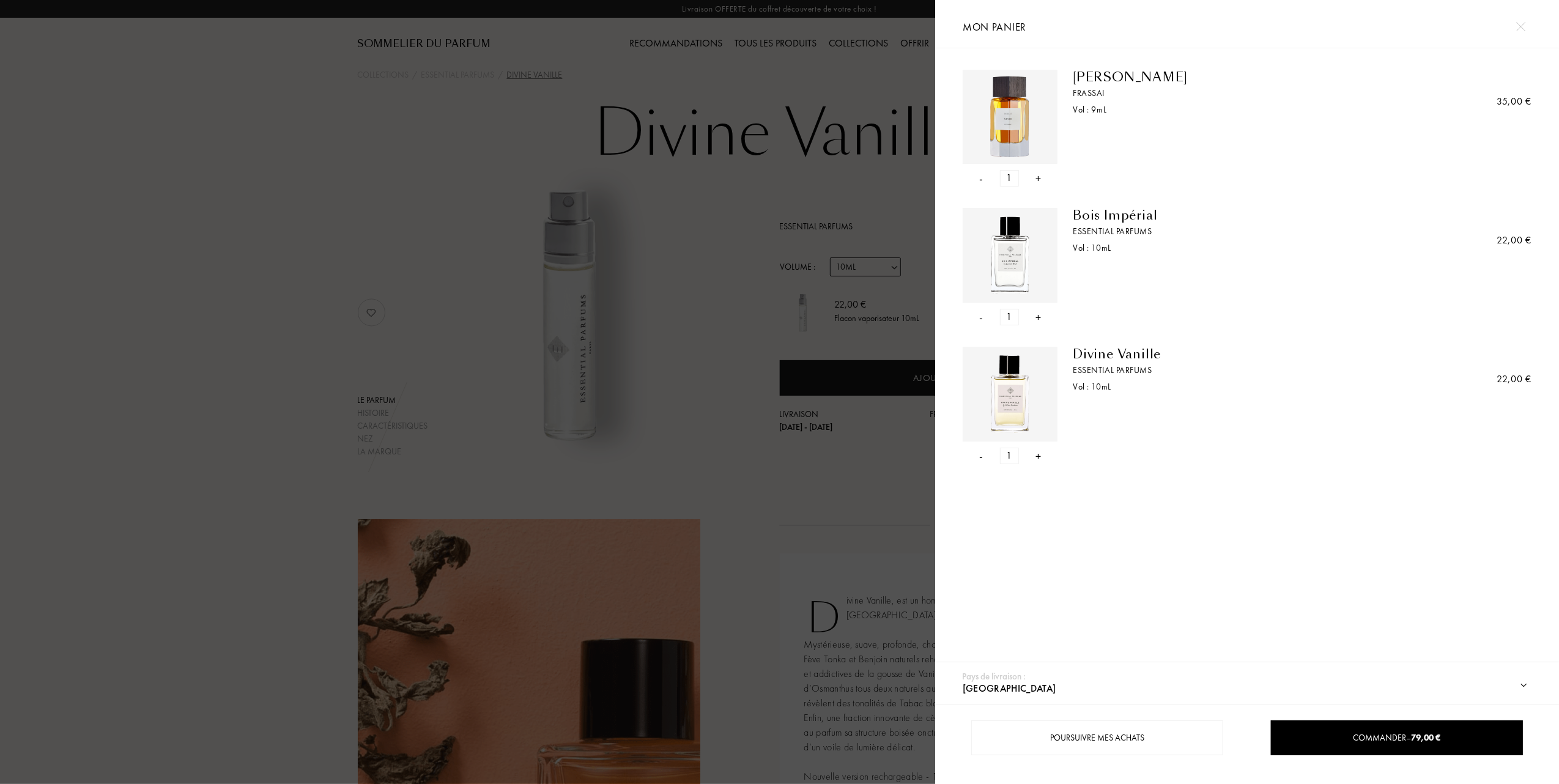
click at [981, 319] on div "-" at bounding box center [981, 317] width 4 height 17
click at [984, 314] on div "- 1 +" at bounding box center [1009, 317] width 95 height 17
click at [981, 318] on div "-" at bounding box center [981, 317] width 4 height 17
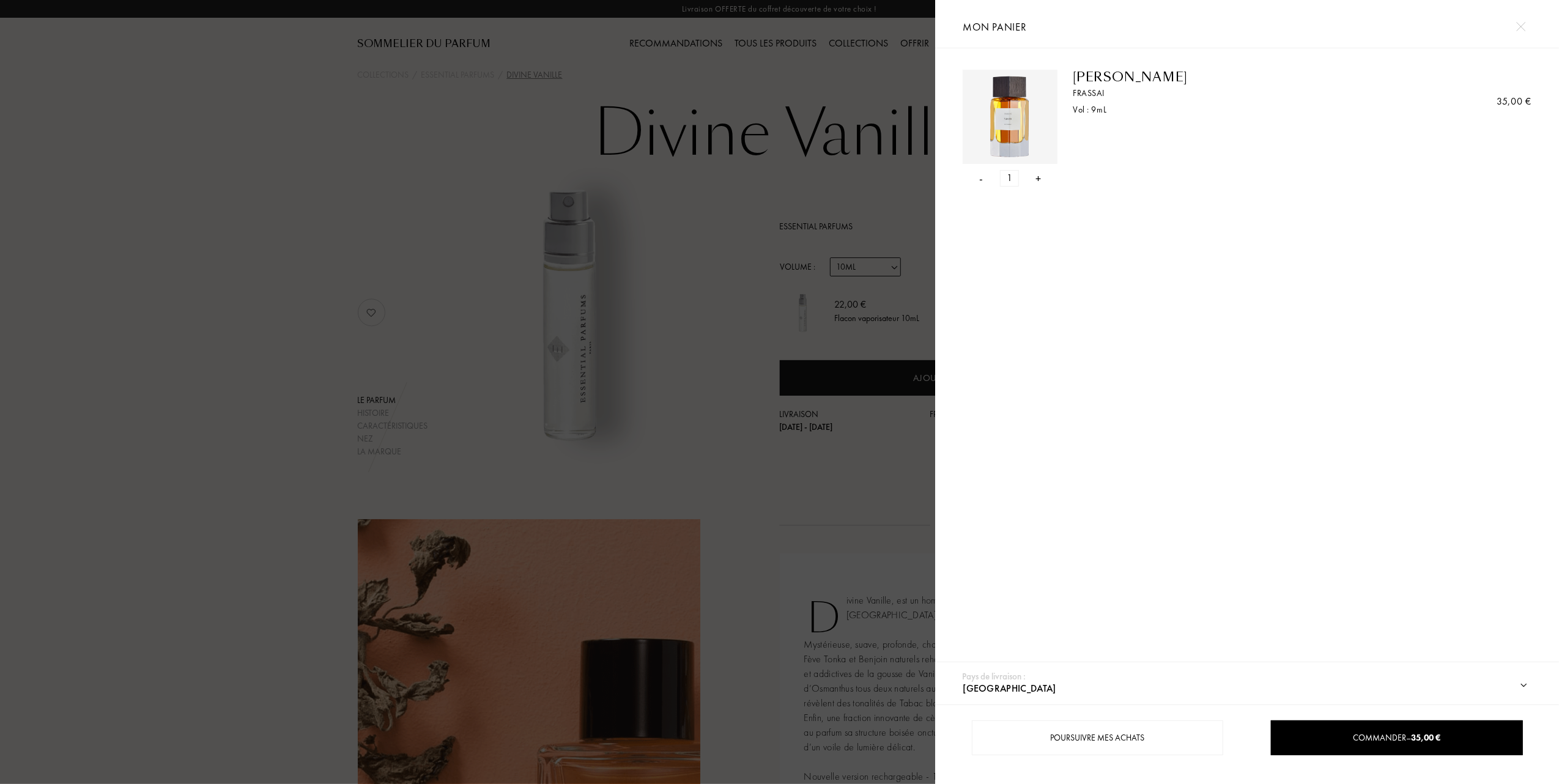
click at [284, 297] on div at bounding box center [468, 392] width 935 height 784
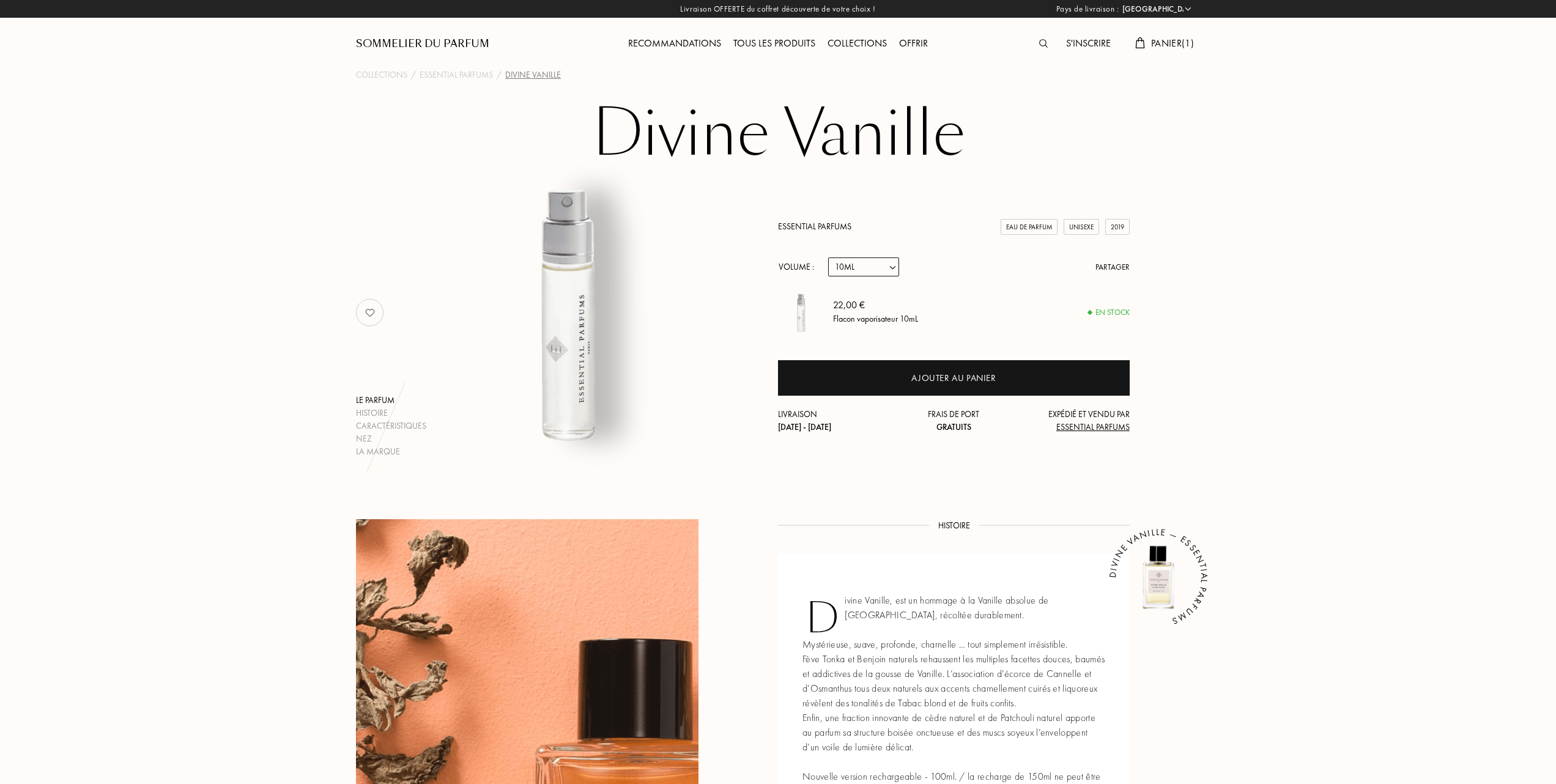
click at [893, 263] on select "Echantillon 10mL 100mL 150mL" at bounding box center [863, 267] width 71 height 19
select select "2"
click at [828, 257] on select "Echantillon 10mL 100mL 150mL" at bounding box center [863, 267] width 71 height 19
select select "2"
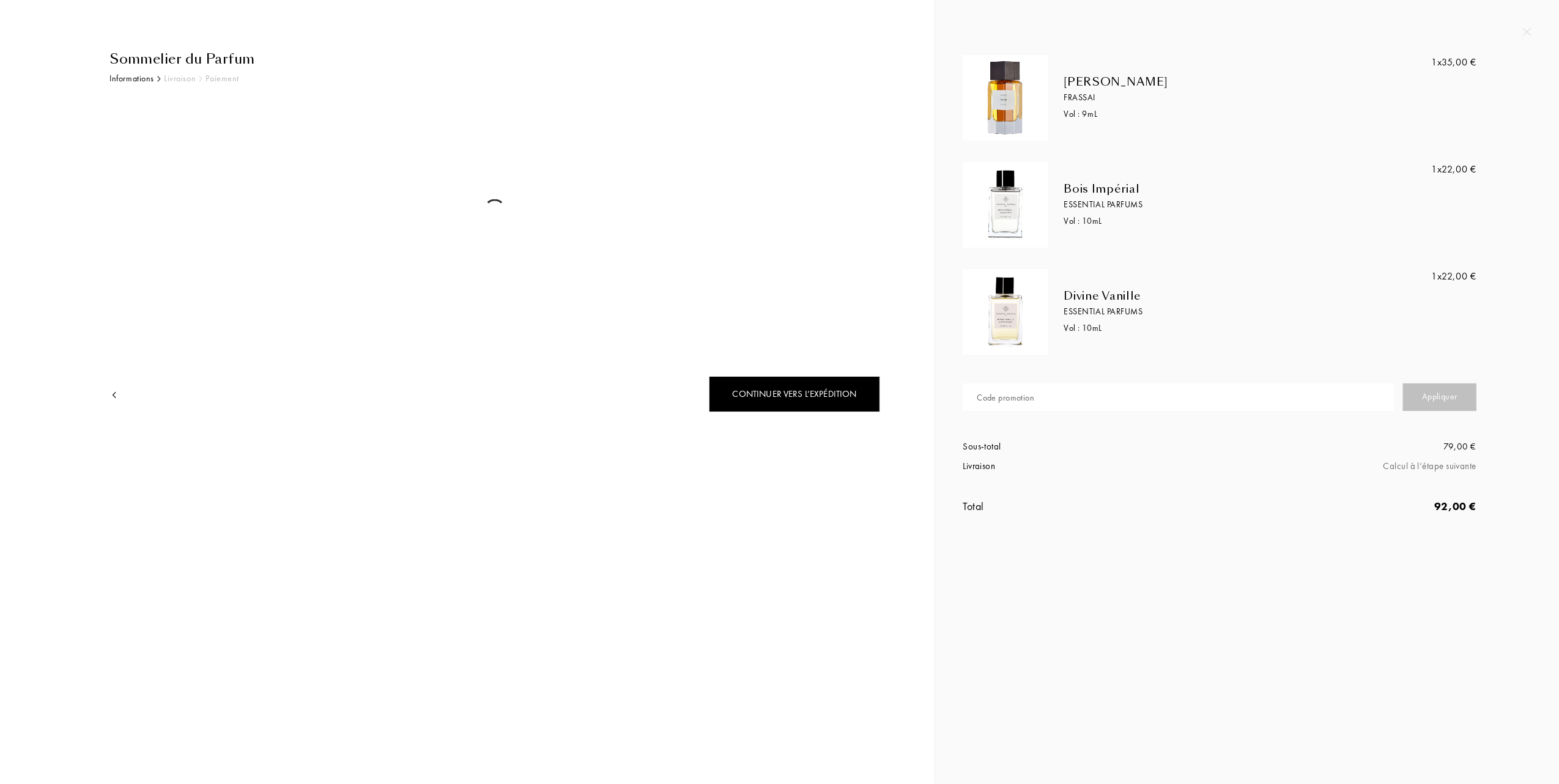
select select "FR"
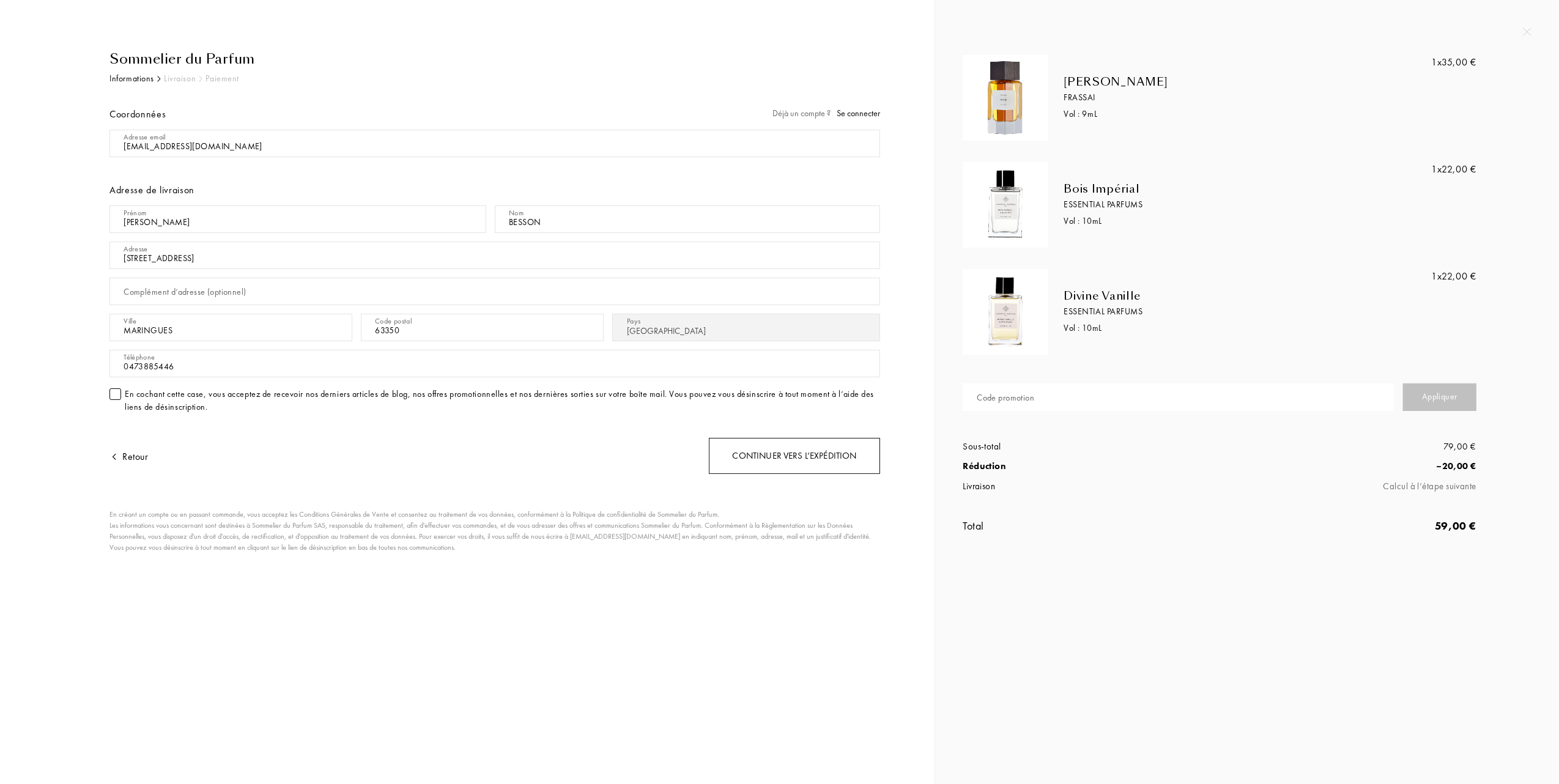
click at [786, 451] on div "Continuer vers l’expédition" at bounding box center [795, 455] width 172 height 36
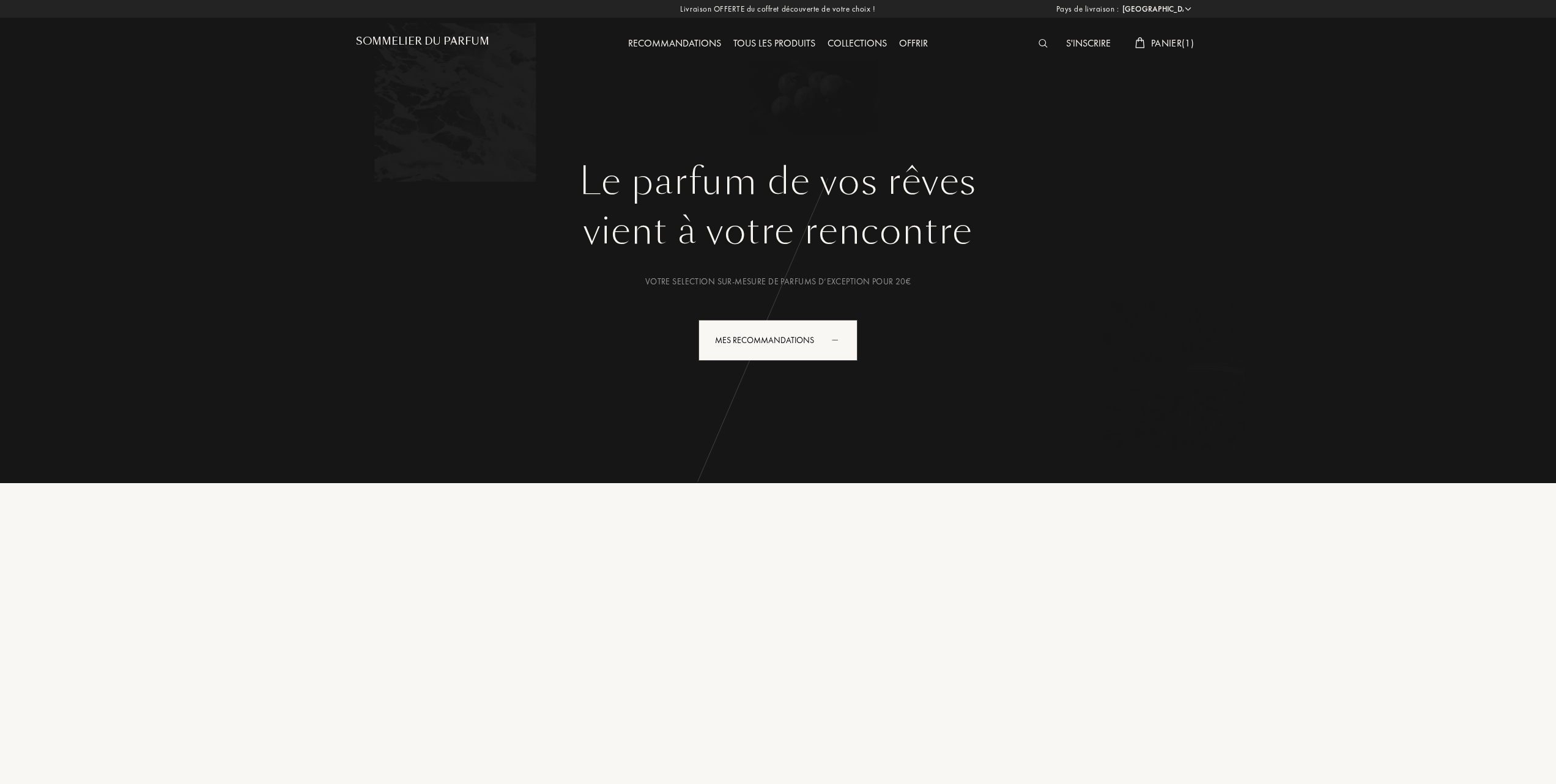
select select "FR"
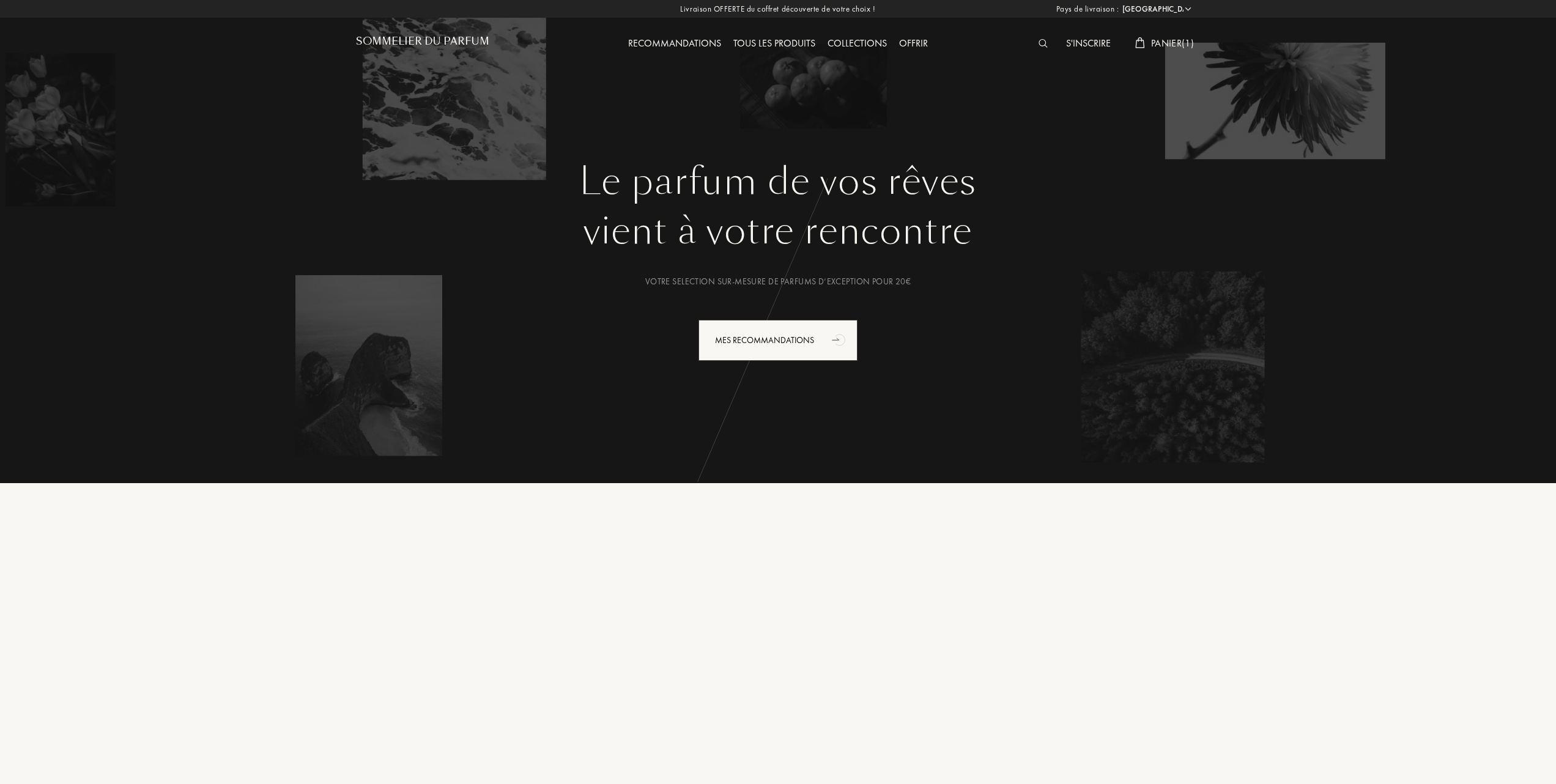
click at [786, 42] on div "Tous les produits" at bounding box center [774, 44] width 95 height 16
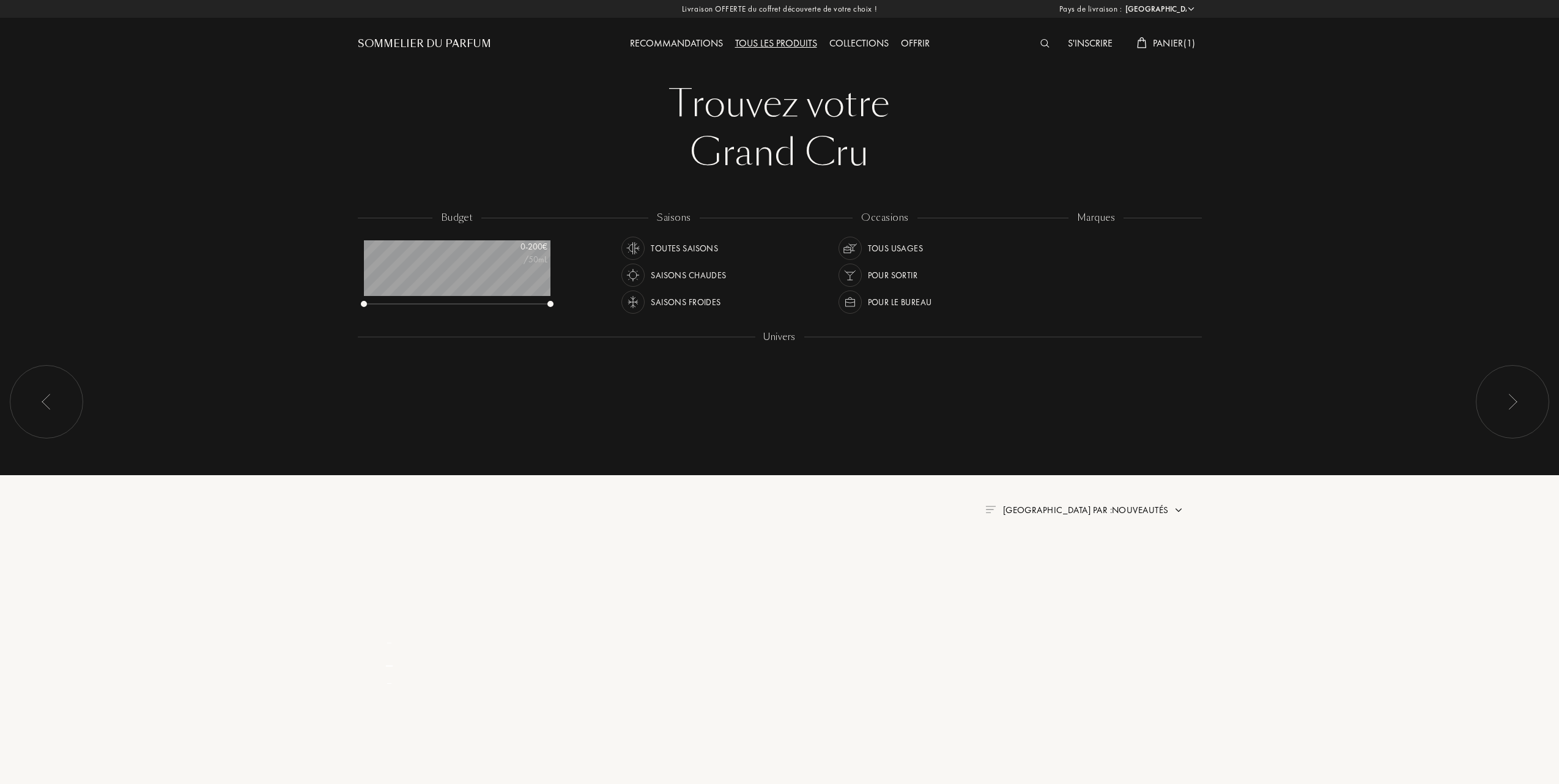
select select "FR"
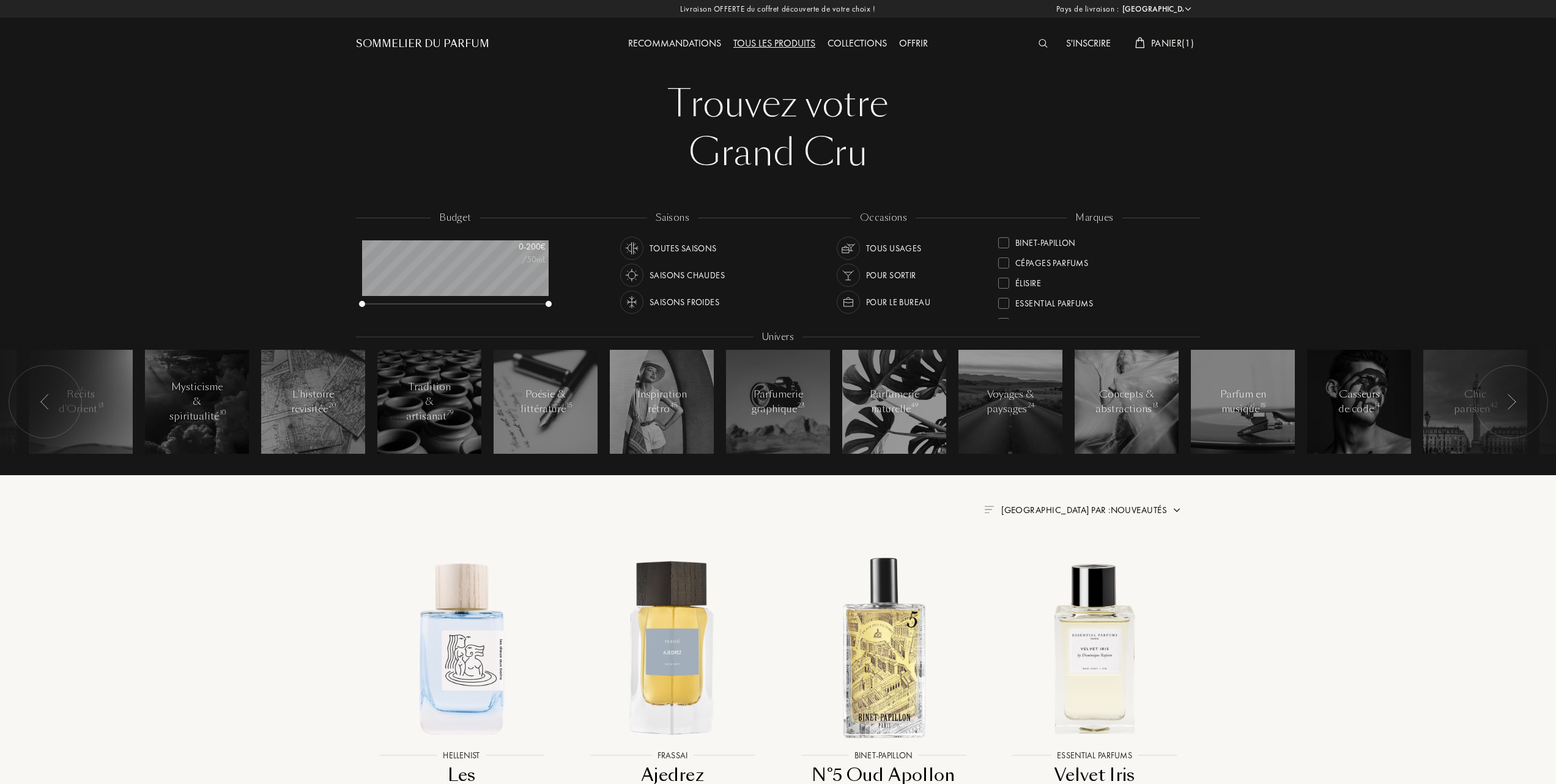
scroll to position [163, 0]
click at [1001, 300] on div at bounding box center [1003, 303] width 11 height 11
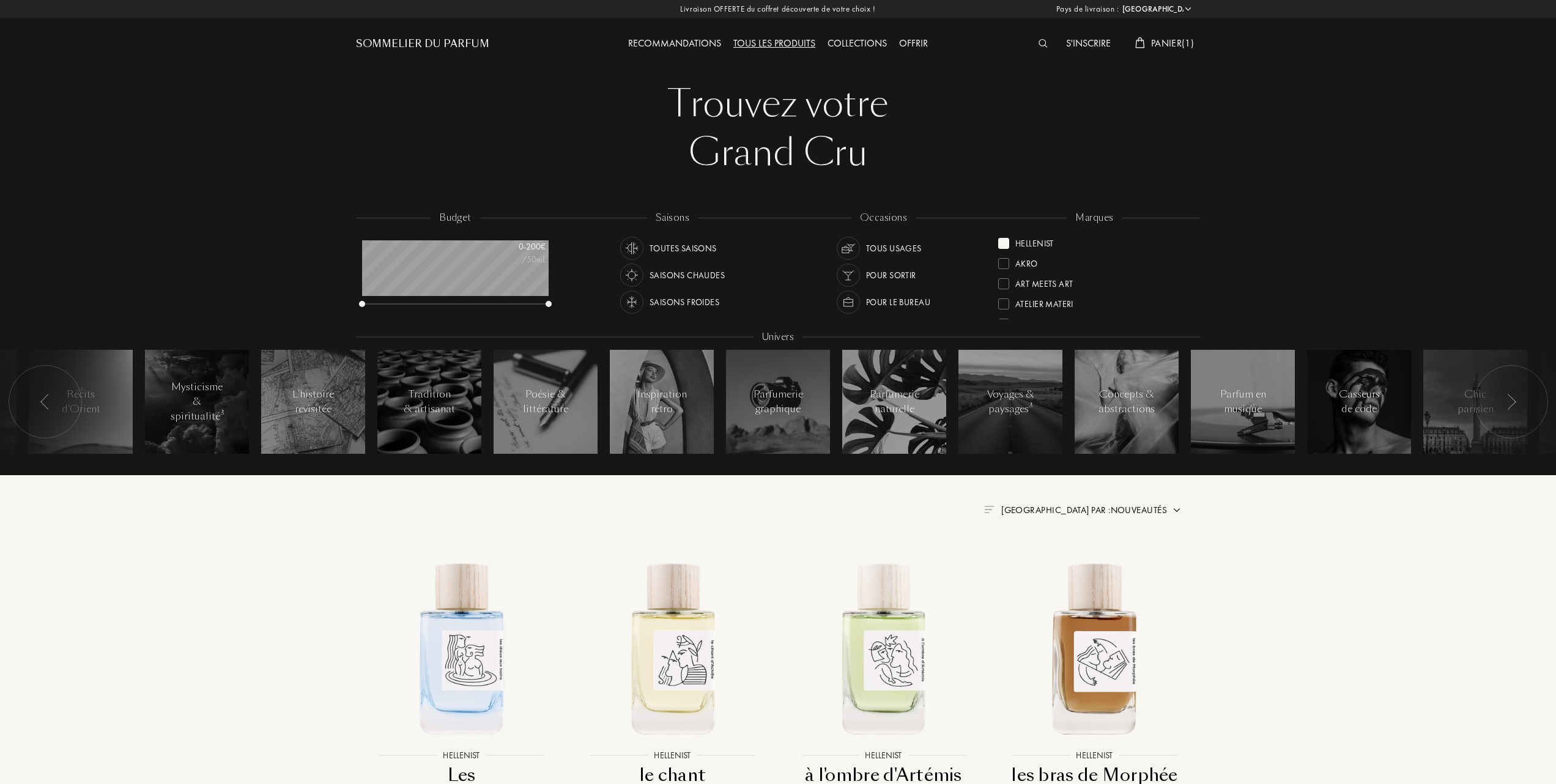
click at [1099, 509] on span "Trier par : Nouveautés" at bounding box center [1084, 510] width 166 height 12
click at [1055, 563] on div at bounding box center [1055, 563] width 9 height 9
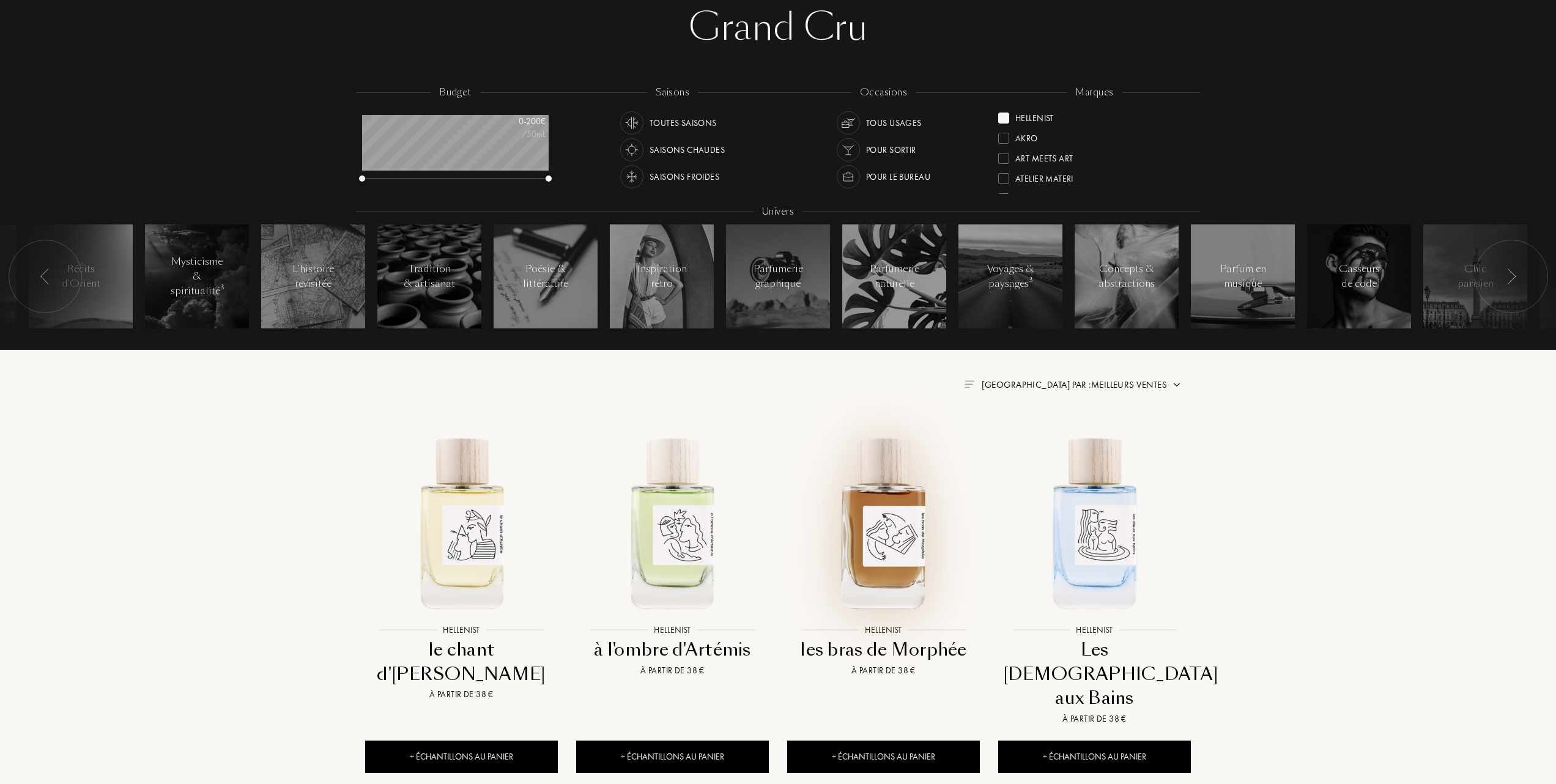
scroll to position [163, 0]
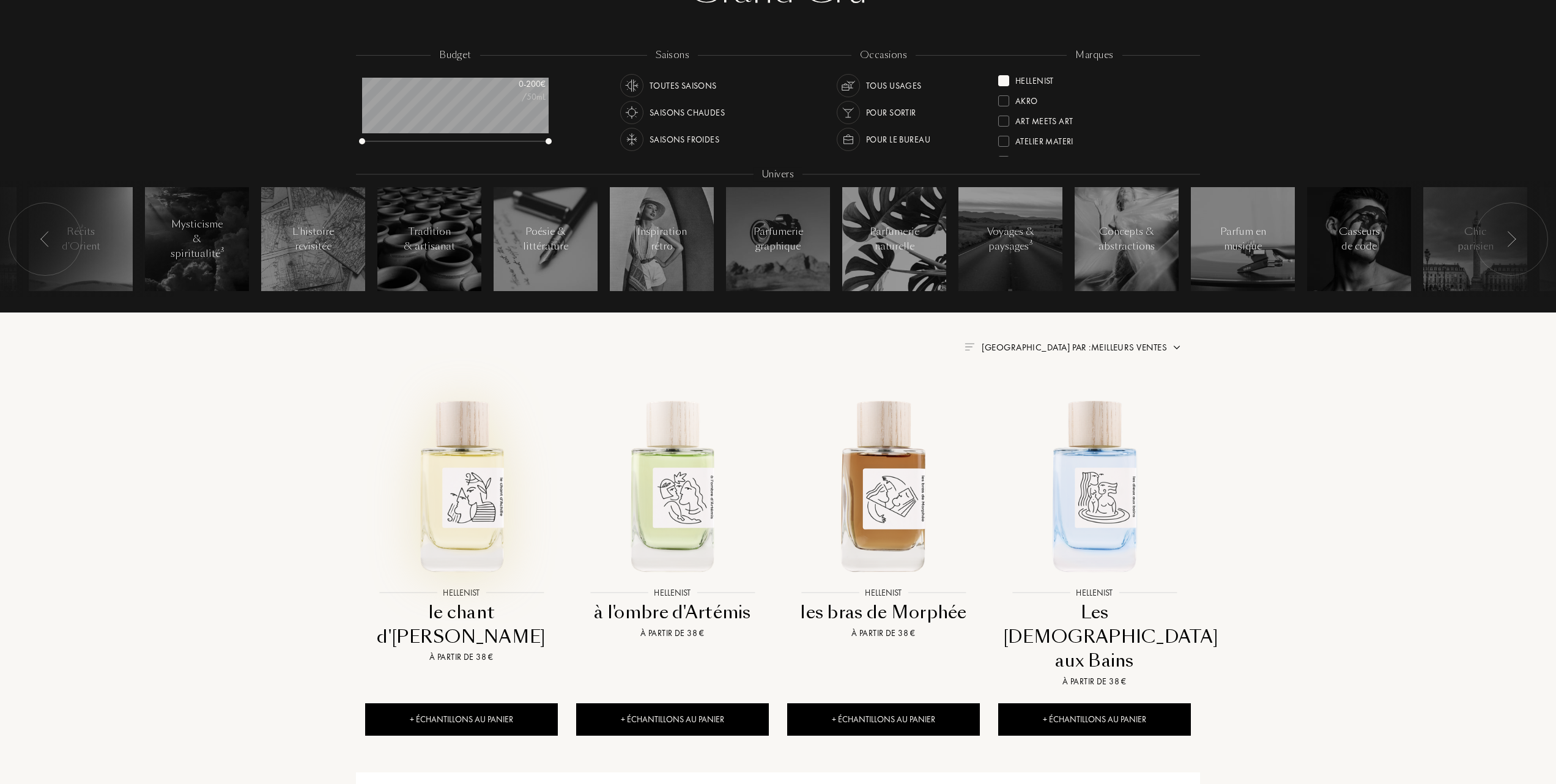
click at [450, 509] on img at bounding box center [462, 485] width 191 height 191
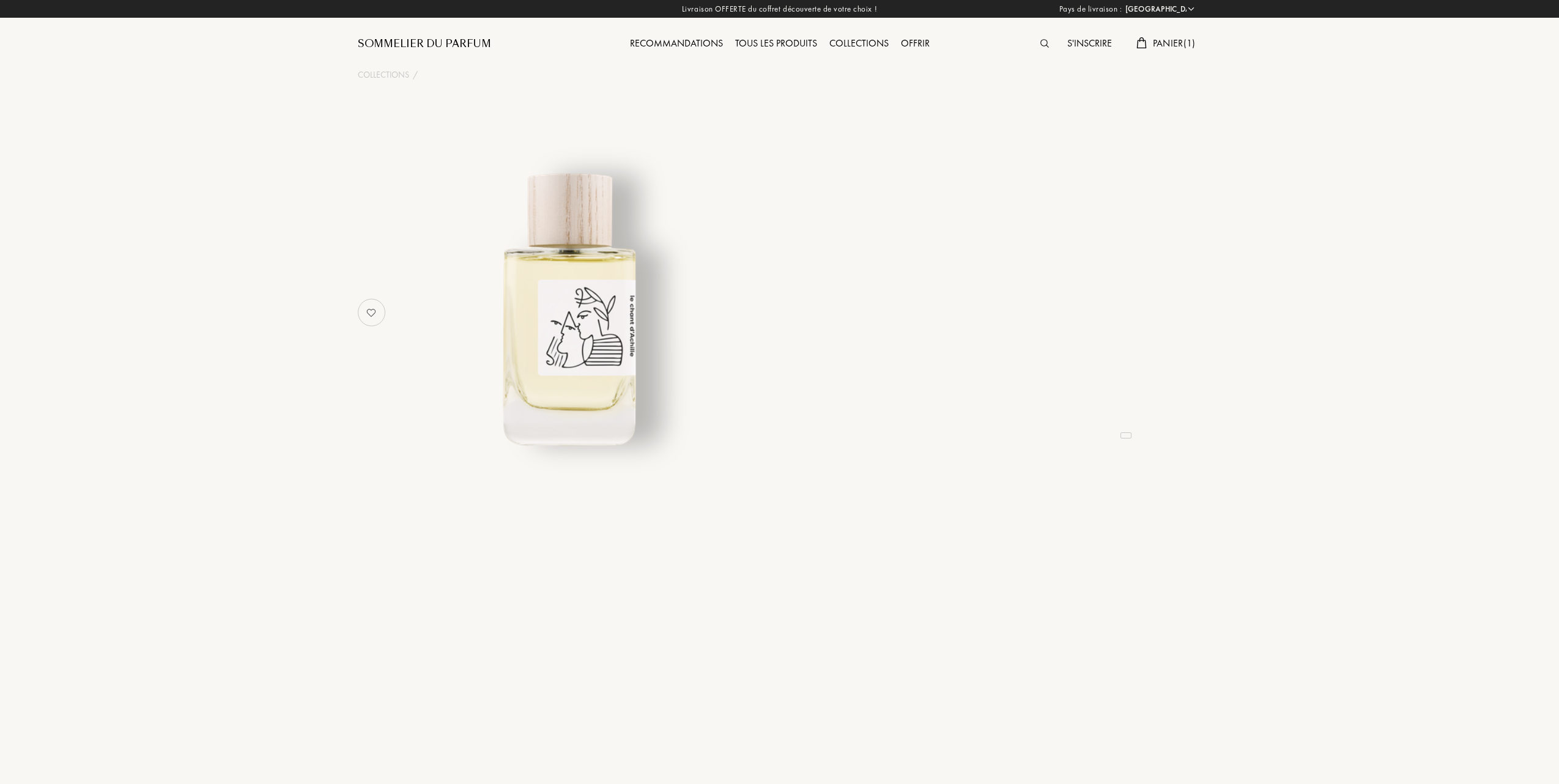
select select "FR"
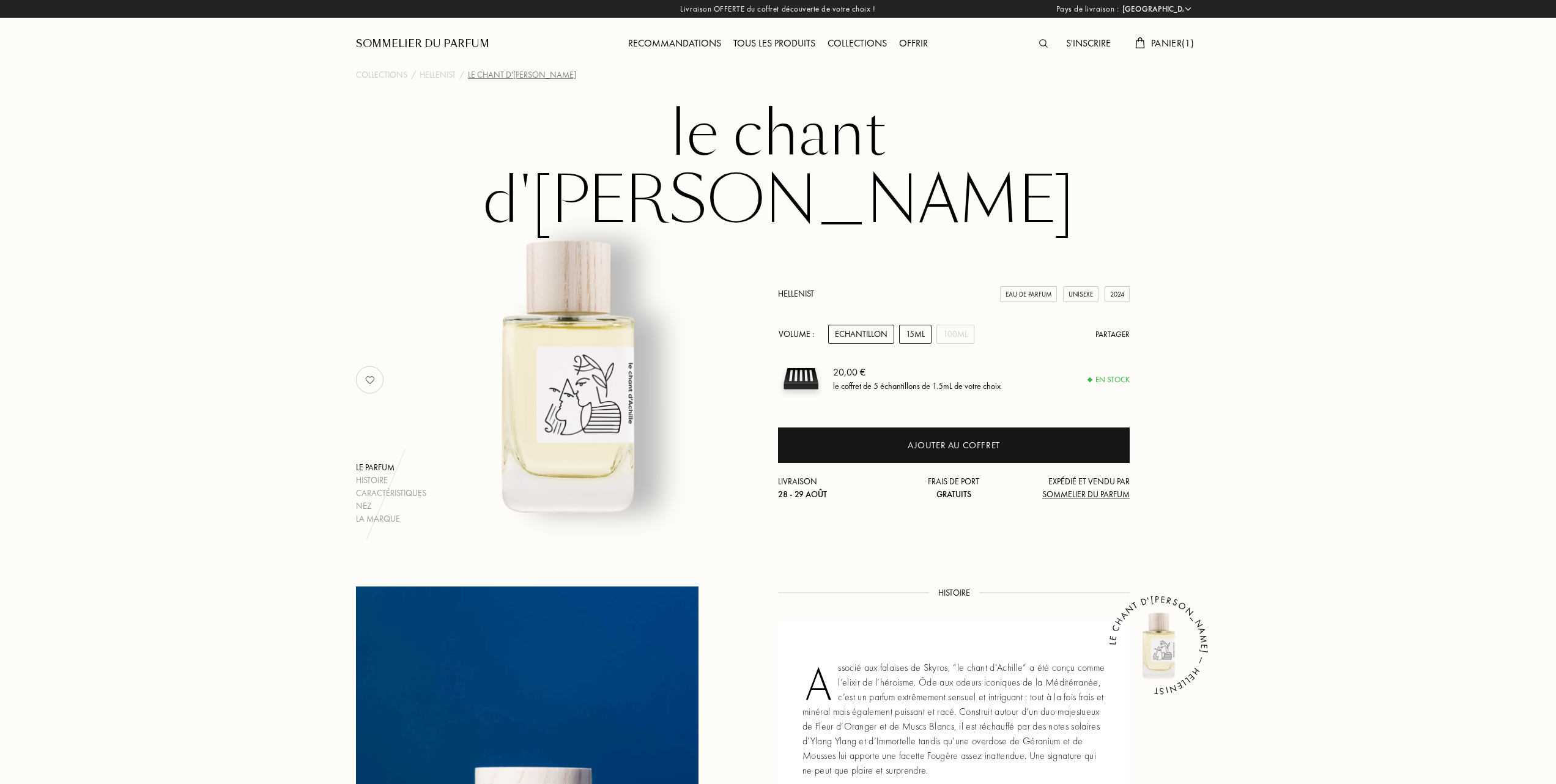
click at [921, 325] on div "15mL" at bounding box center [915, 334] width 32 height 19
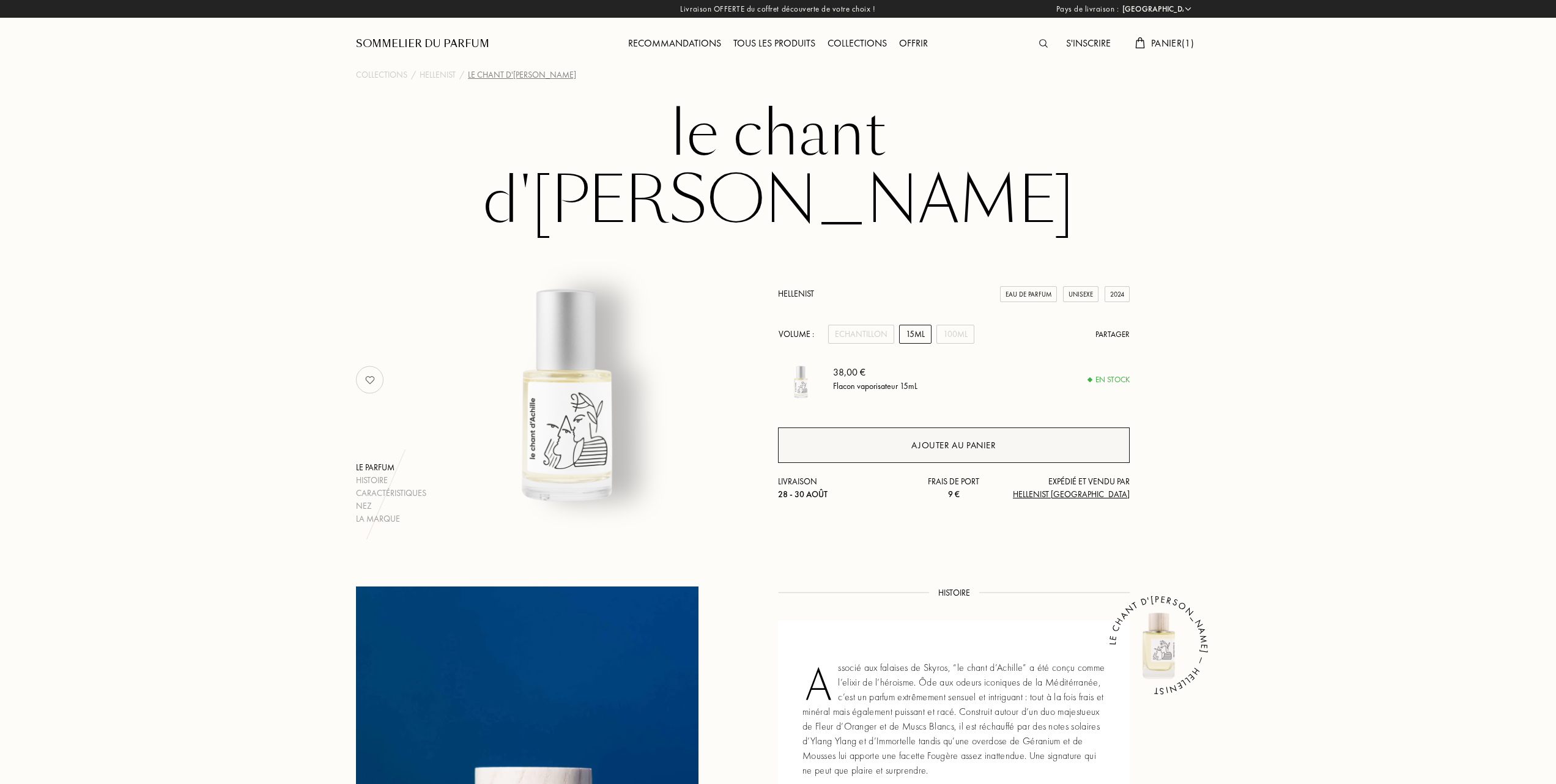
click at [980, 438] on div "Ajouter au panier" at bounding box center [953, 445] width 84 height 14
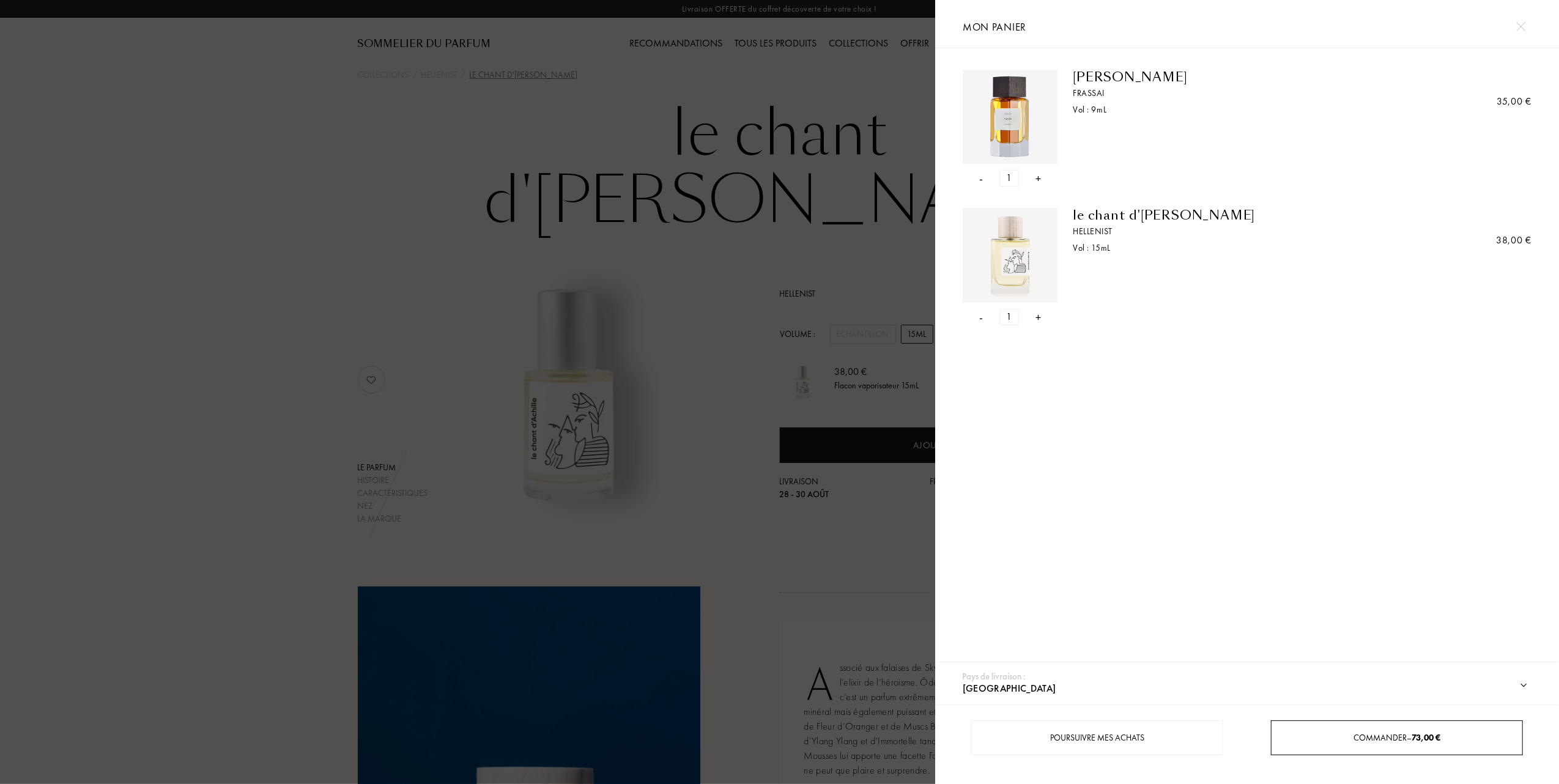
click at [1368, 744] on div "Commander – 73,00 €" at bounding box center [1396, 738] width 250 height 13
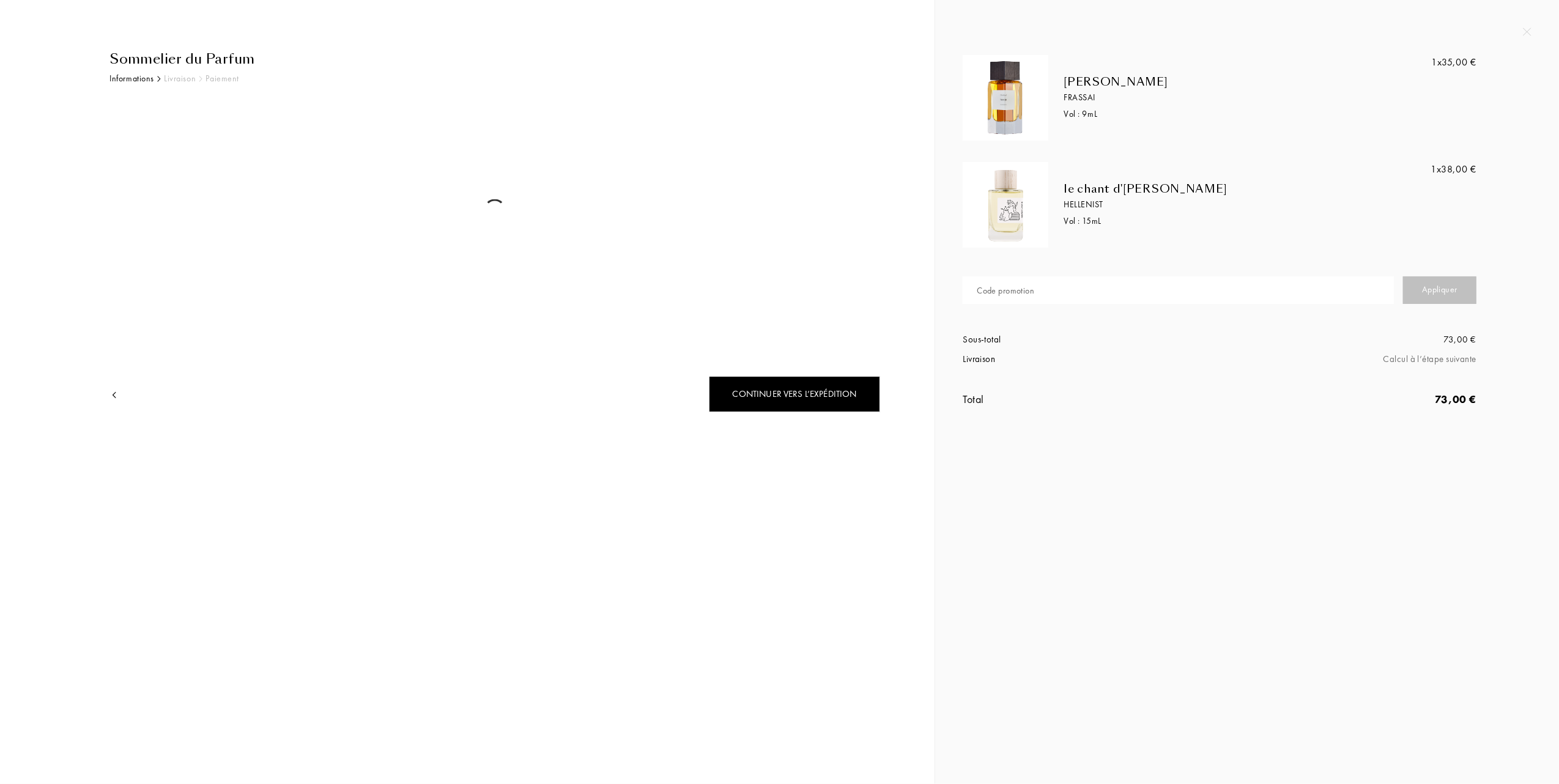
select select "FR"
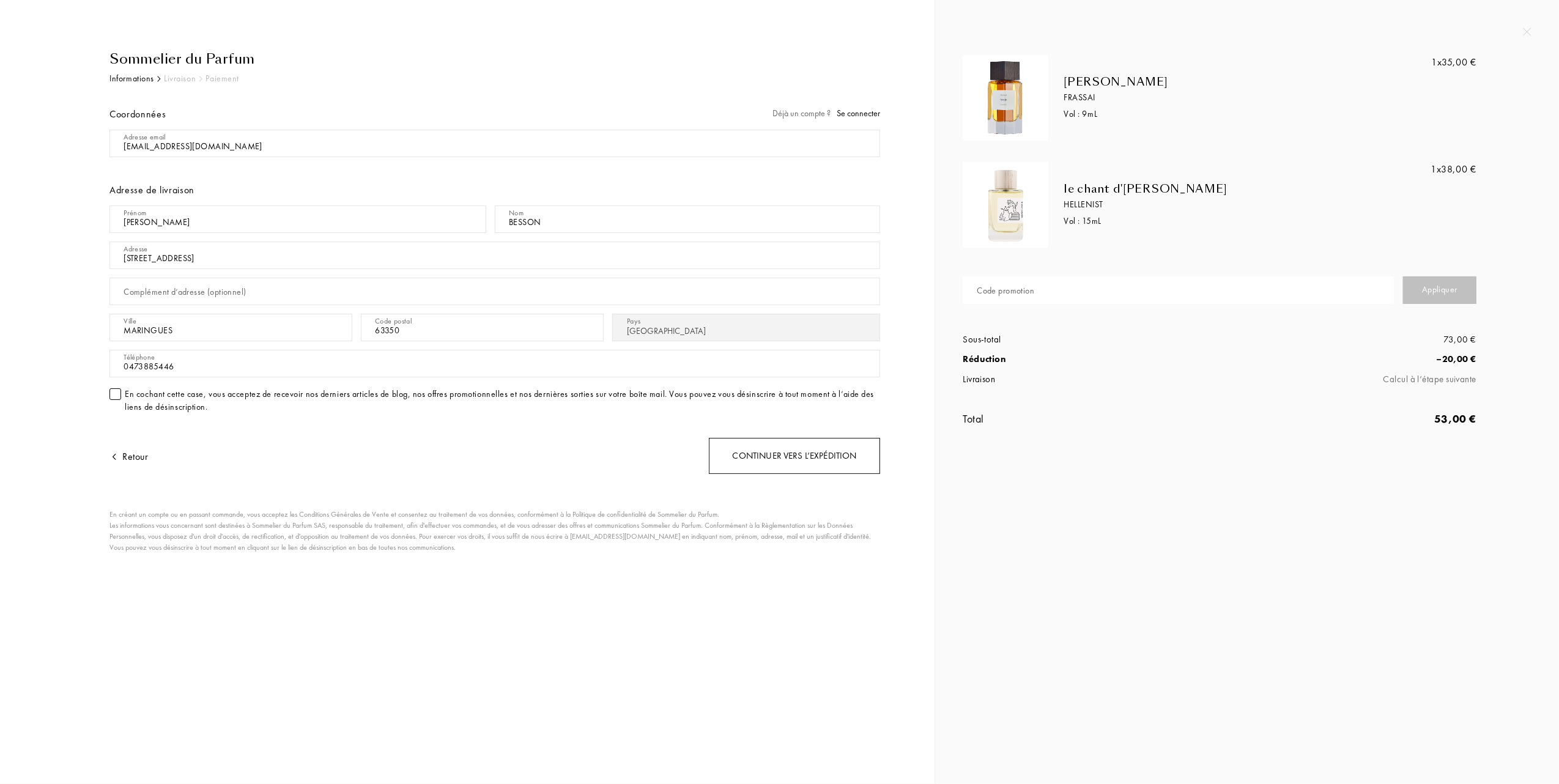
click at [786, 456] on div "Continuer vers l’expédition" at bounding box center [795, 455] width 172 height 36
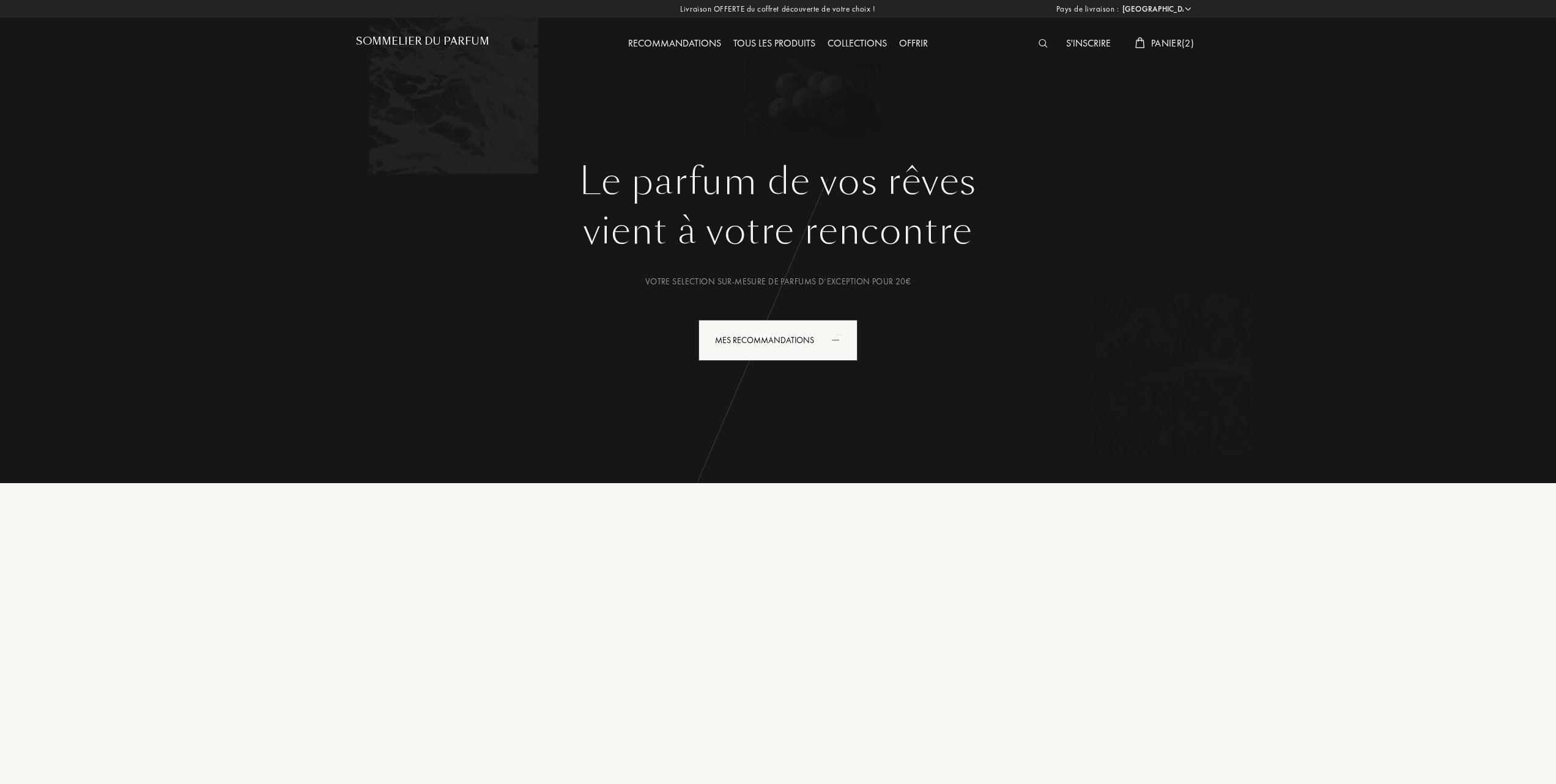
select select "FR"
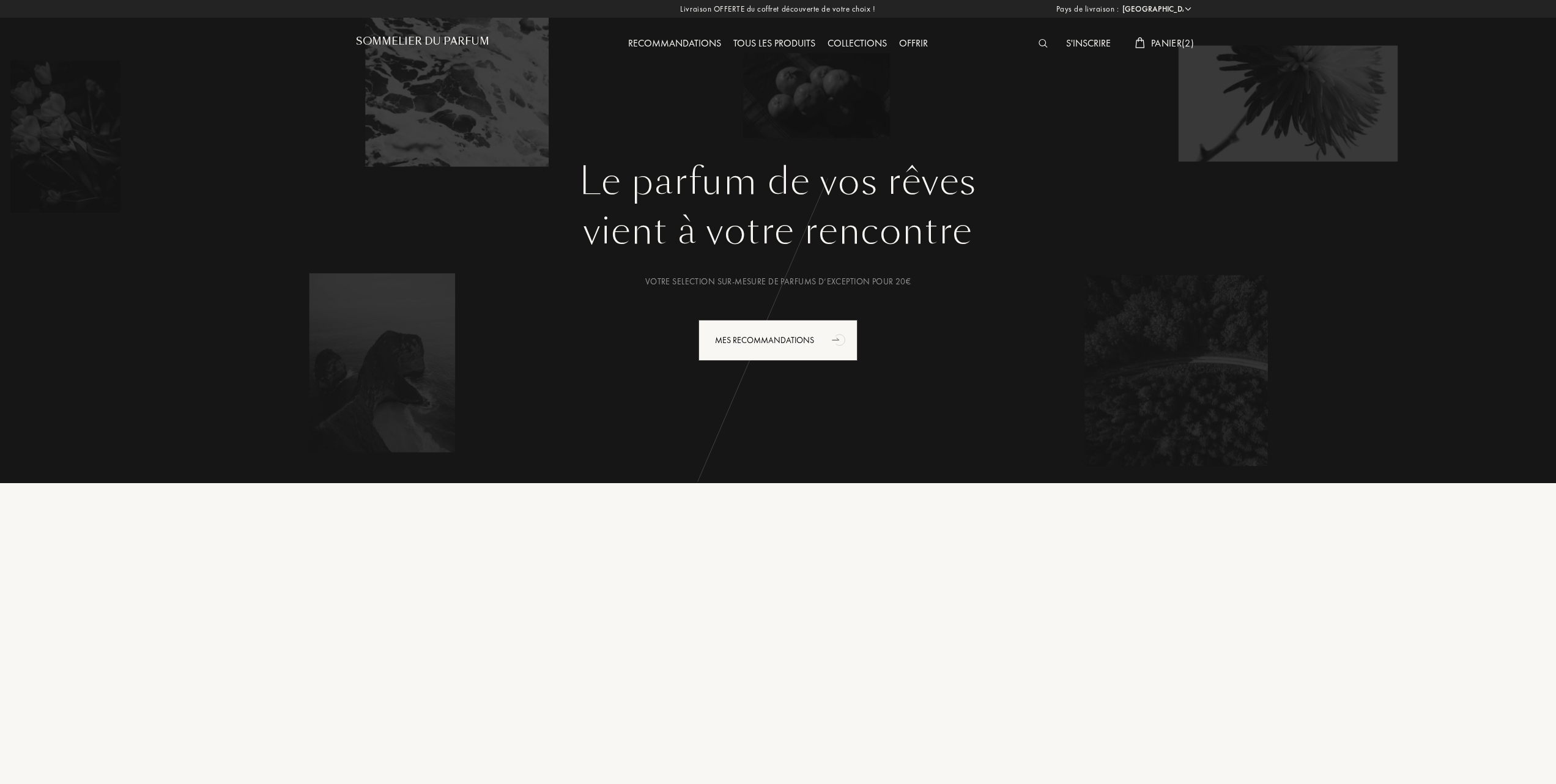
click at [1158, 39] on span "Panier ( 2 )" at bounding box center [1172, 43] width 43 height 13
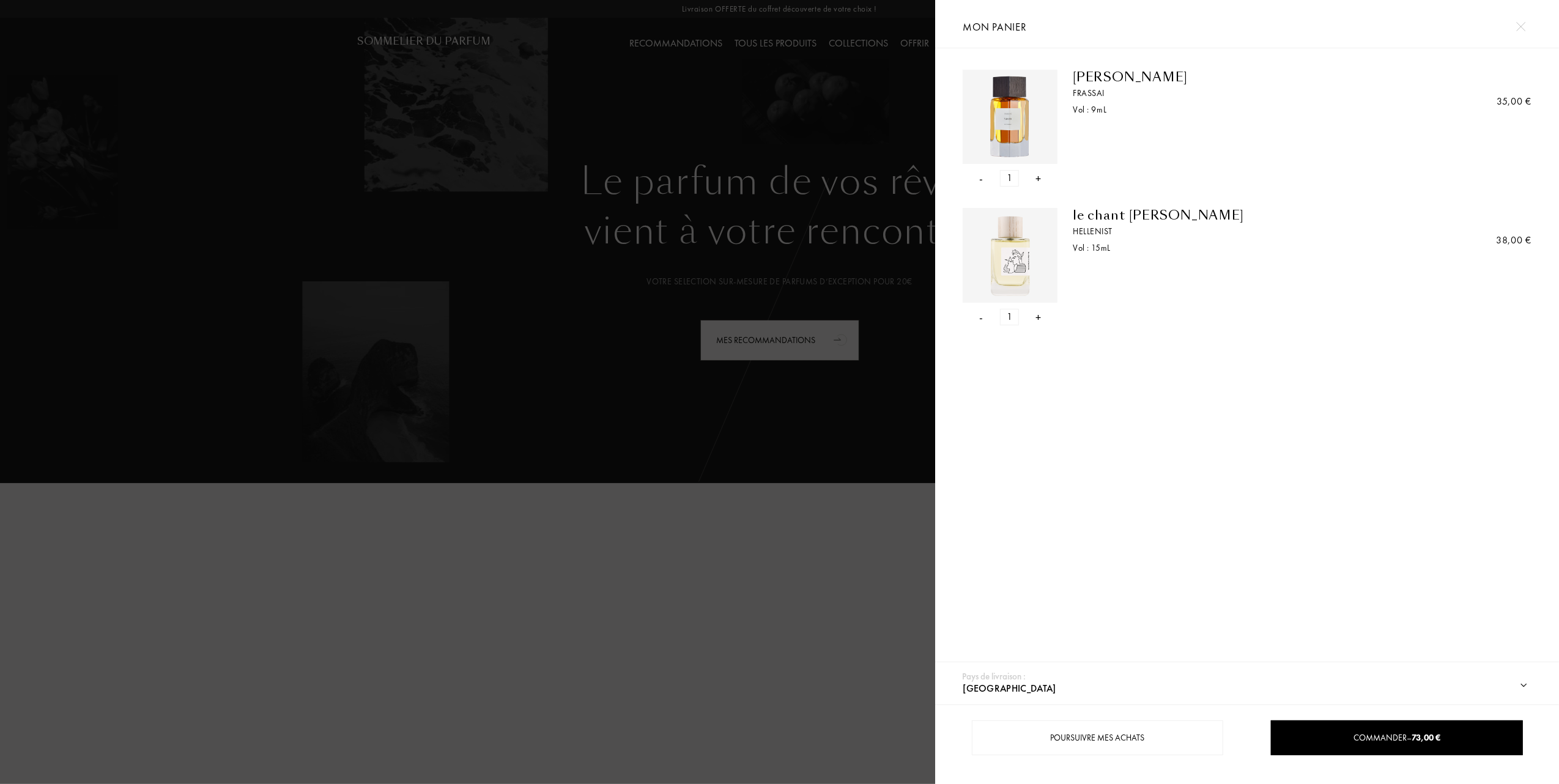
click at [981, 317] on div "-" at bounding box center [981, 317] width 4 height 17
click at [585, 394] on div at bounding box center [468, 392] width 935 height 784
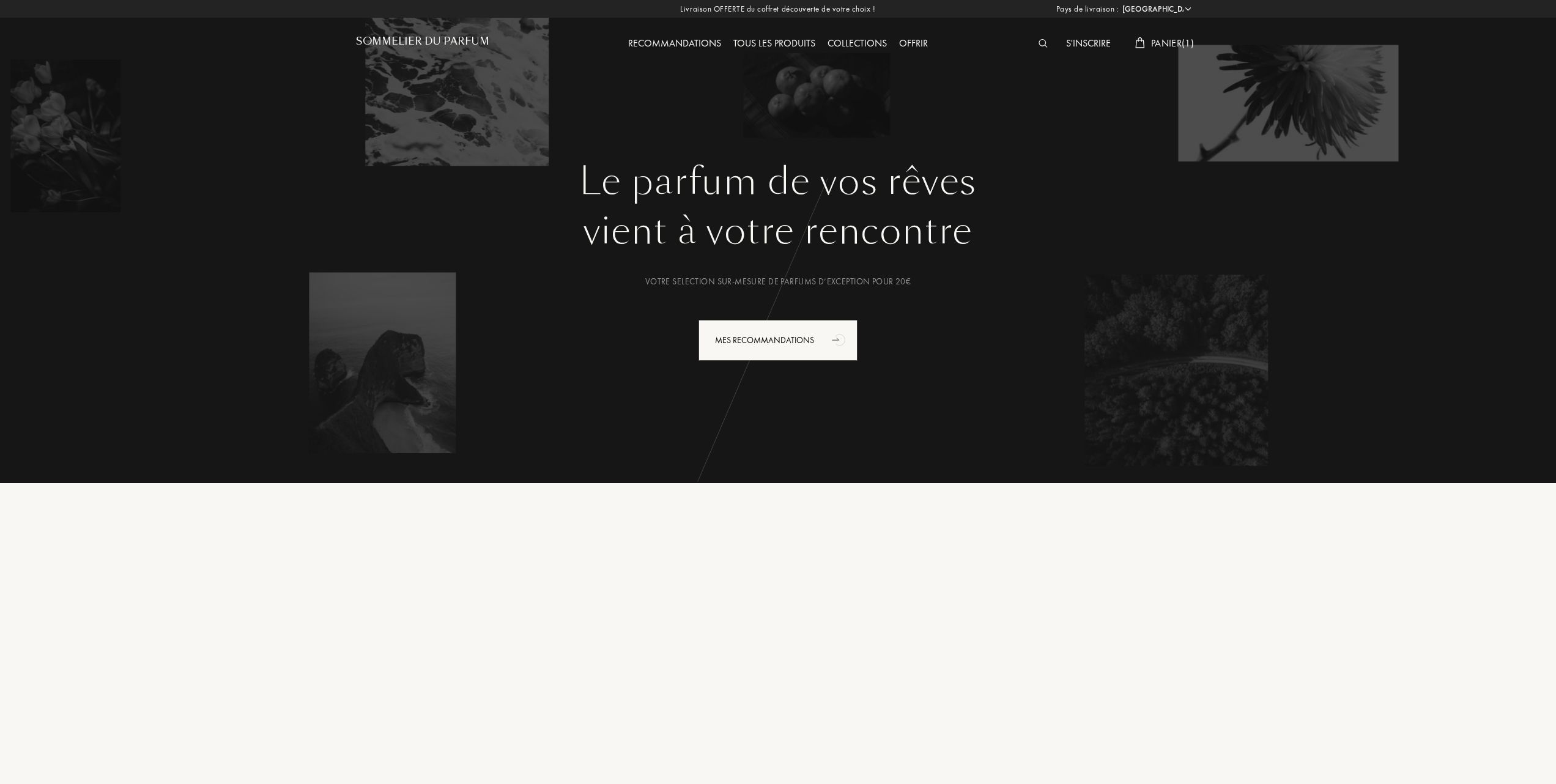
click at [1161, 42] on span "Panier ( 1 )" at bounding box center [1172, 43] width 43 height 13
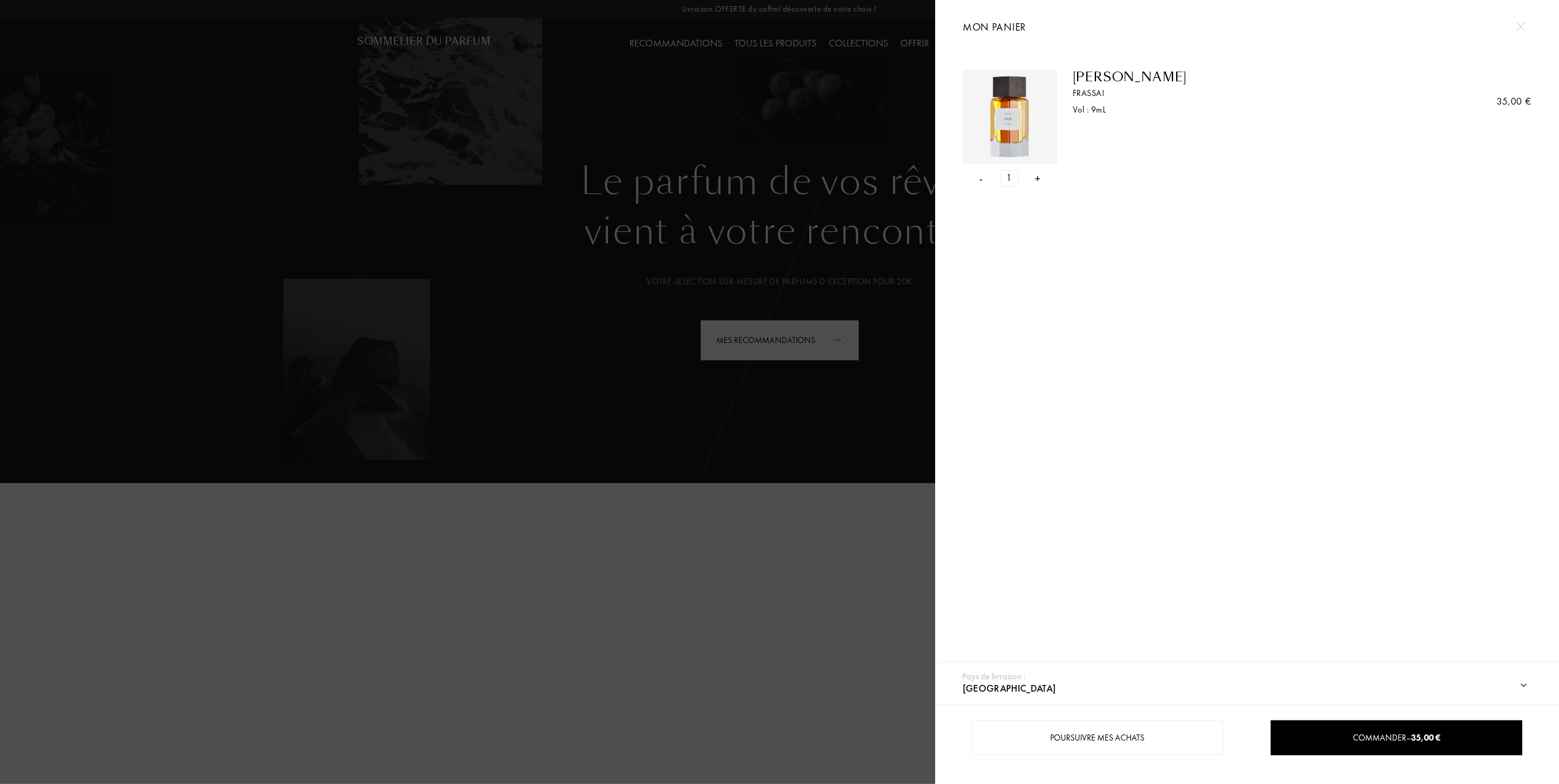
click at [512, 245] on div at bounding box center [468, 392] width 935 height 784
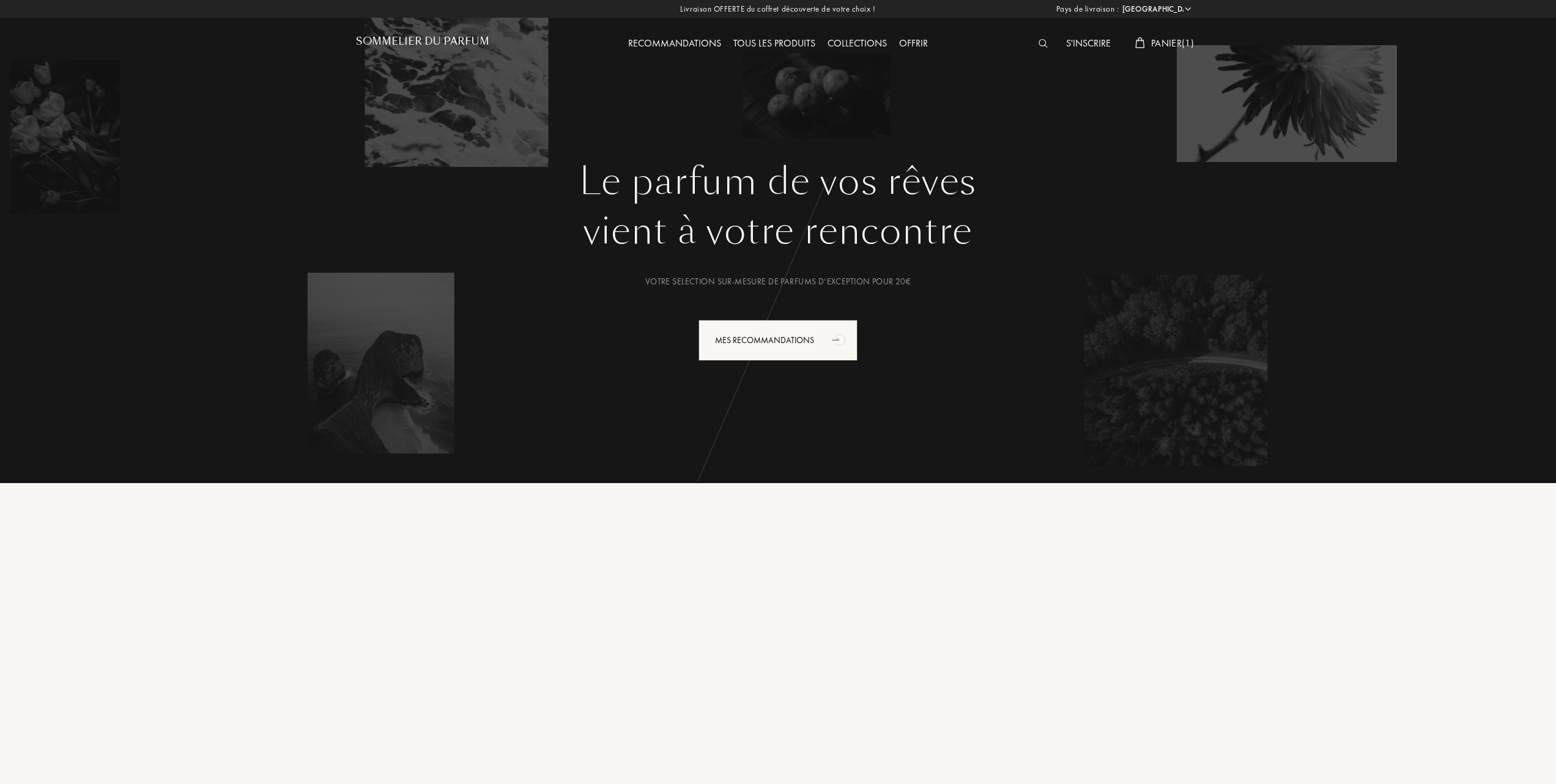
click at [1151, 38] on span "Panier ( 1 )" at bounding box center [1172, 43] width 43 height 13
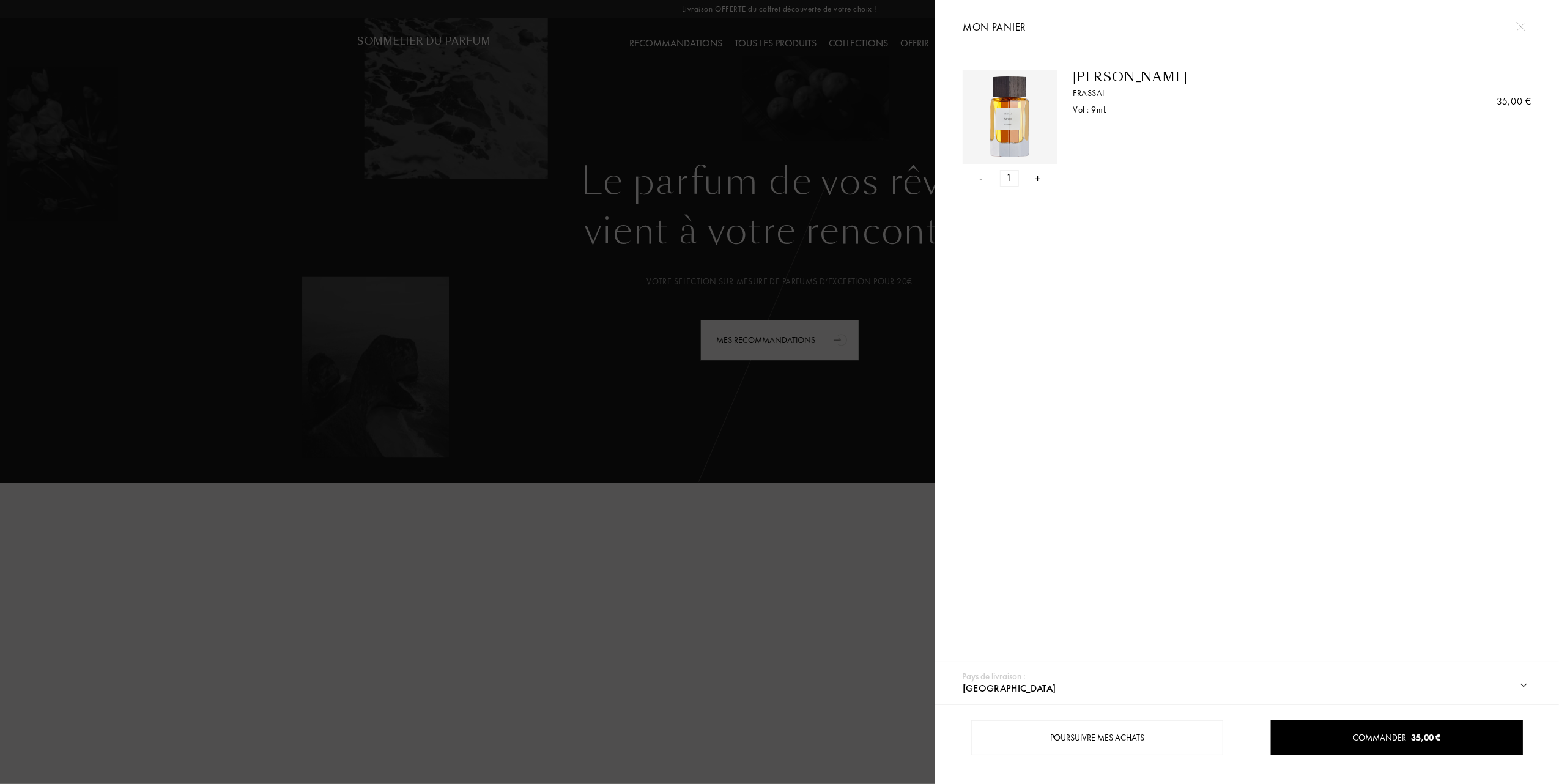
click at [980, 179] on div "-" at bounding box center [981, 178] width 4 height 17
